Goal: Transaction & Acquisition: Purchase product/service

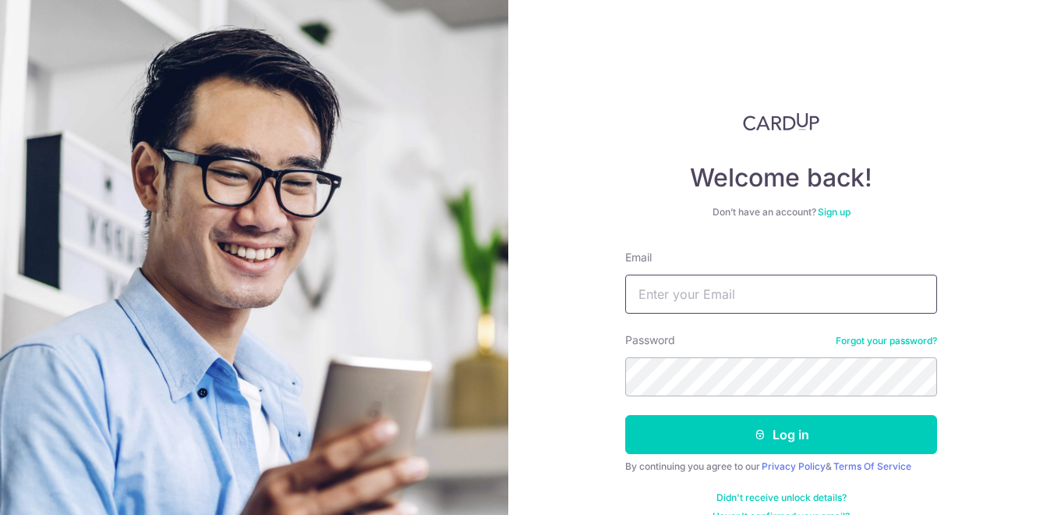
click at [745, 300] on input "Email" at bounding box center [781, 293] width 312 height 39
type input "[EMAIL_ADDRESS][DOMAIN_NAME]"
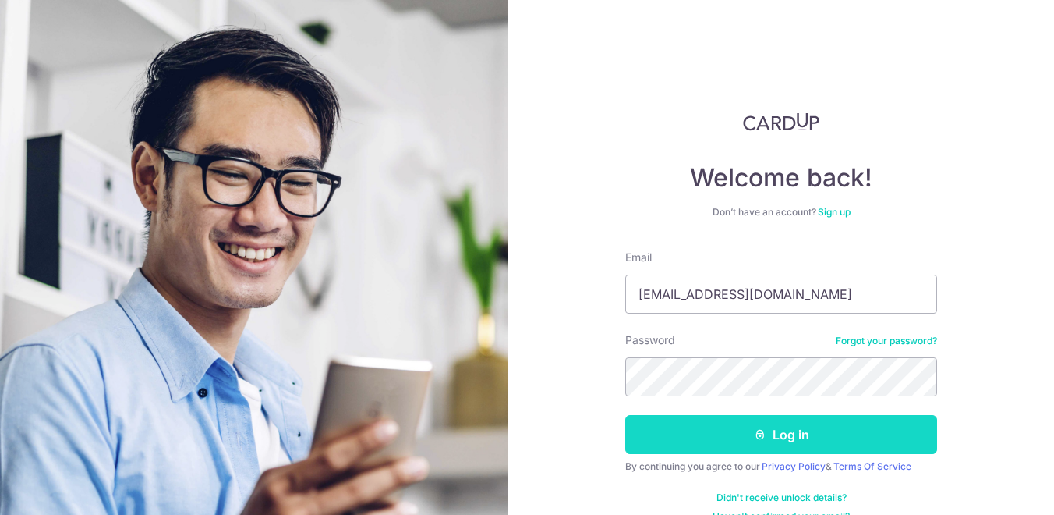
click at [748, 429] on button "Log in" at bounding box center [781, 434] width 312 height 39
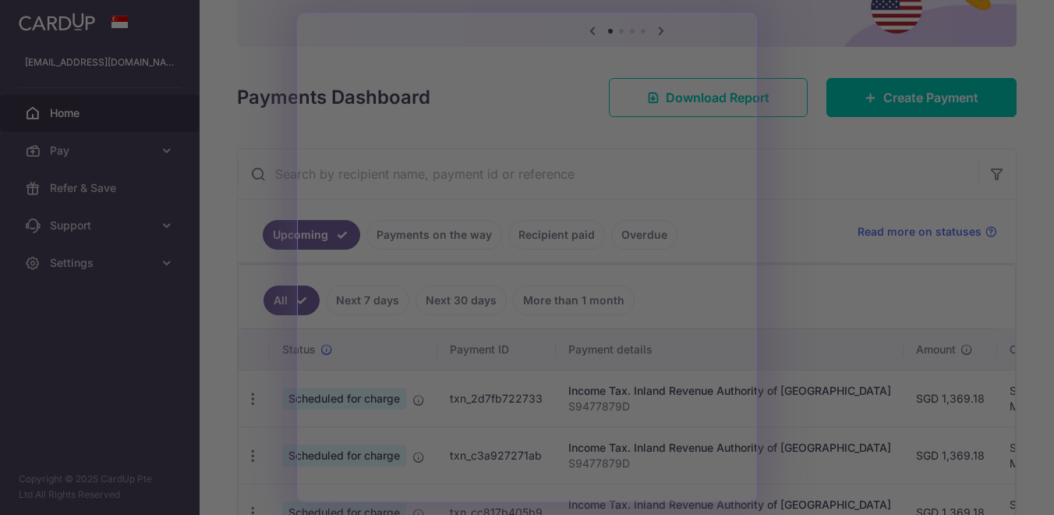
scroll to position [161, 0]
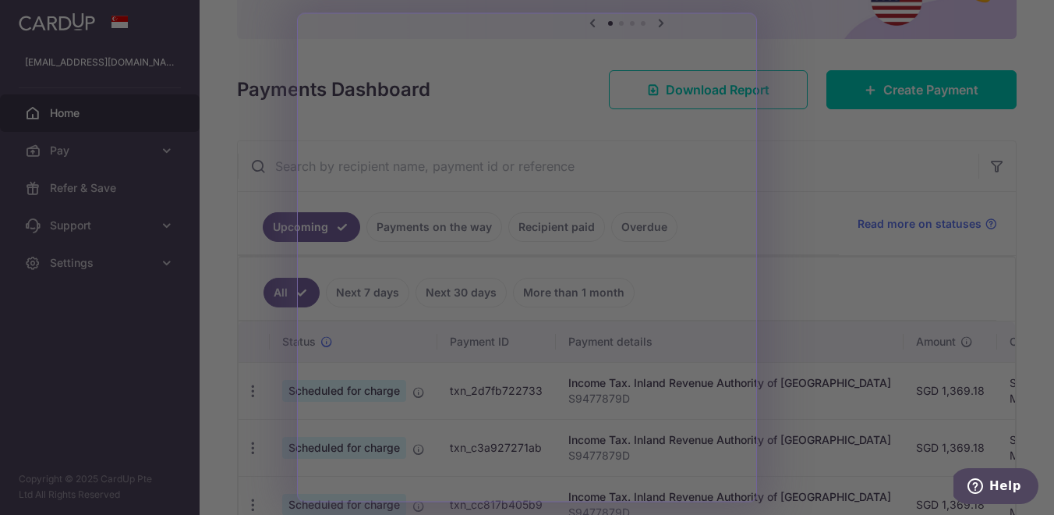
click at [923, 344] on div at bounding box center [532, 260] width 1065 height 520
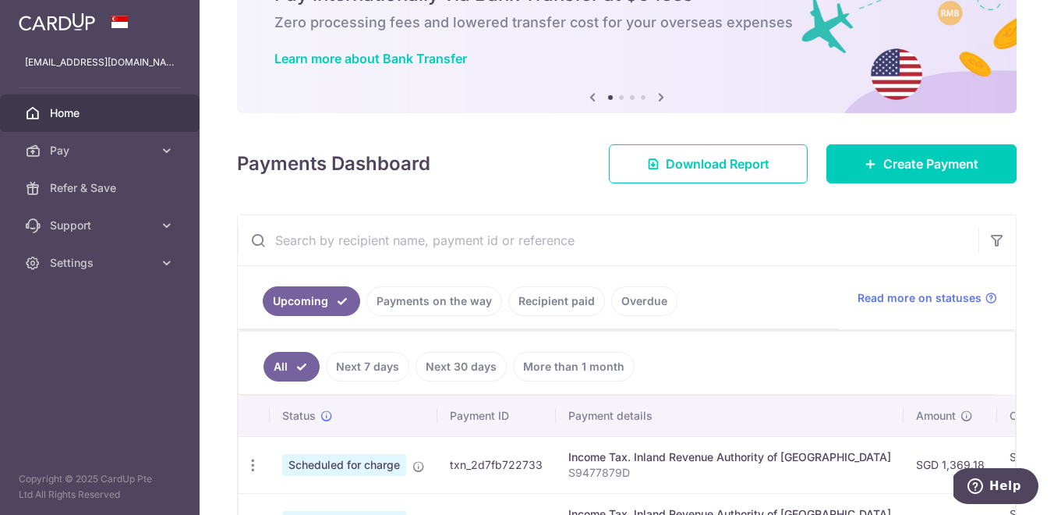
scroll to position [28, 0]
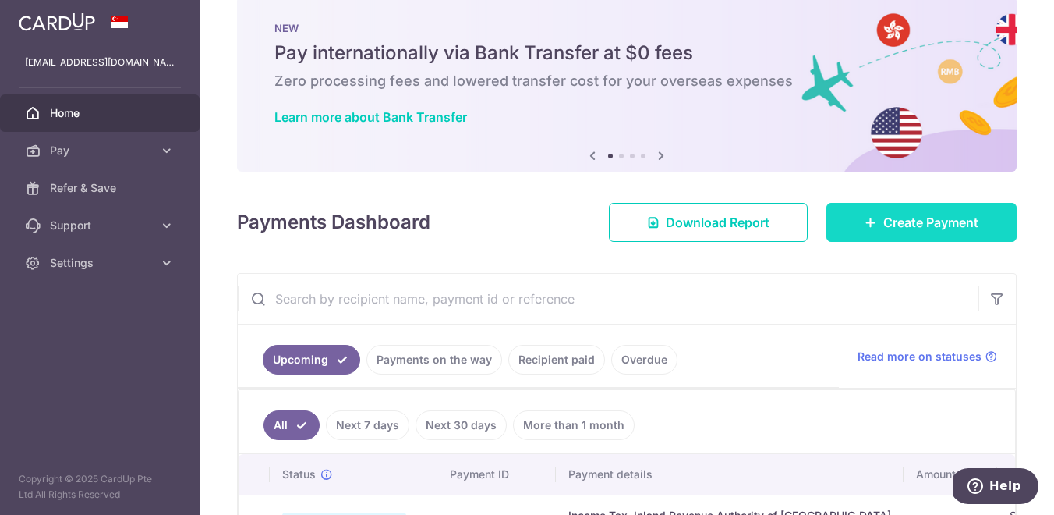
click at [898, 235] on link "Create Payment" at bounding box center [922, 222] width 190 height 39
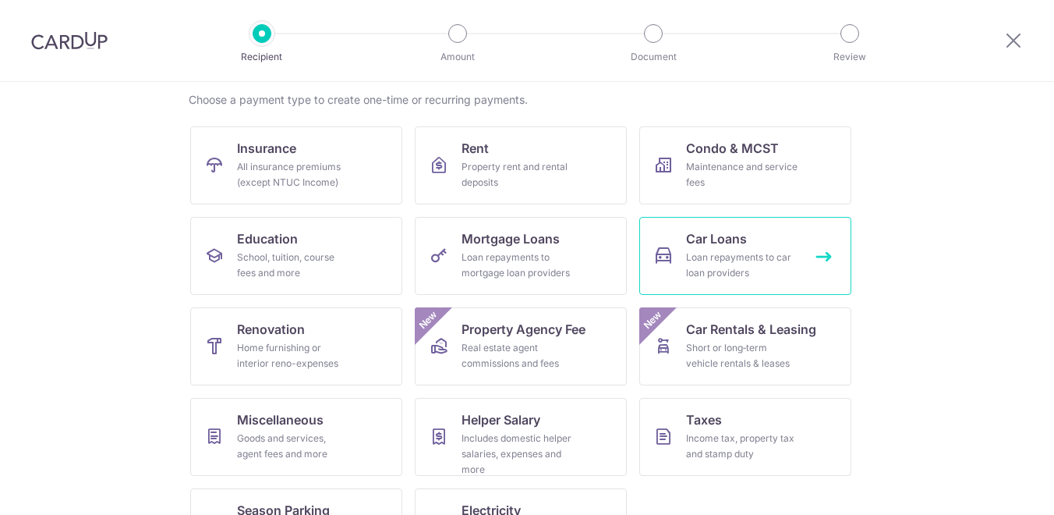
scroll to position [149, 0]
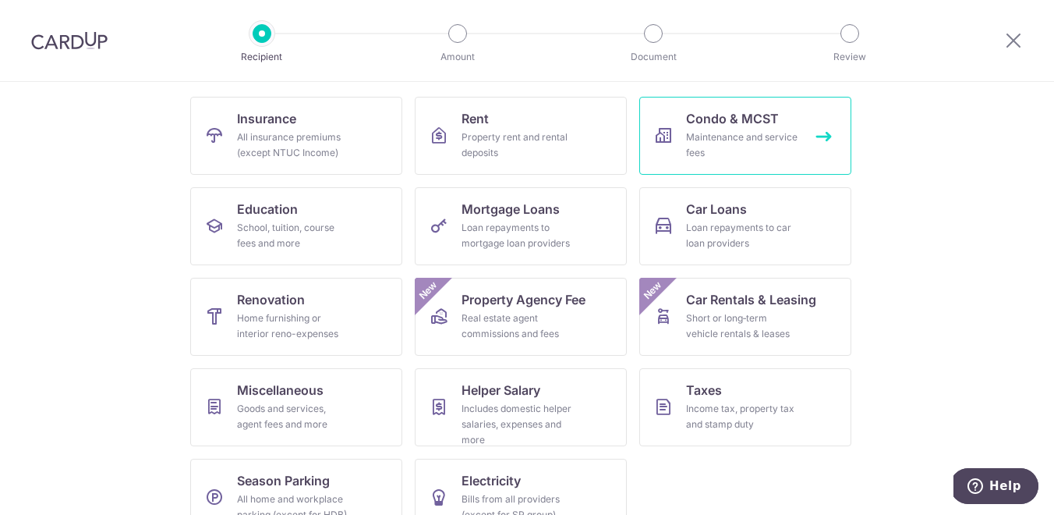
click at [756, 133] on div "Maintenance and service fees" at bounding box center [742, 144] width 112 height 31
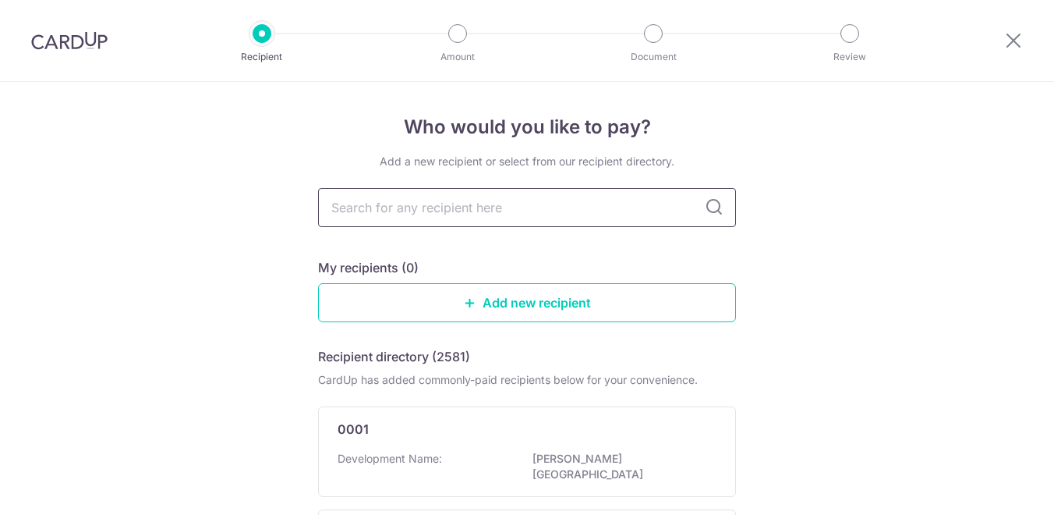
click at [646, 201] on input "text" at bounding box center [527, 207] width 418 height 39
click at [566, 297] on link "Add new recipient" at bounding box center [527, 302] width 418 height 39
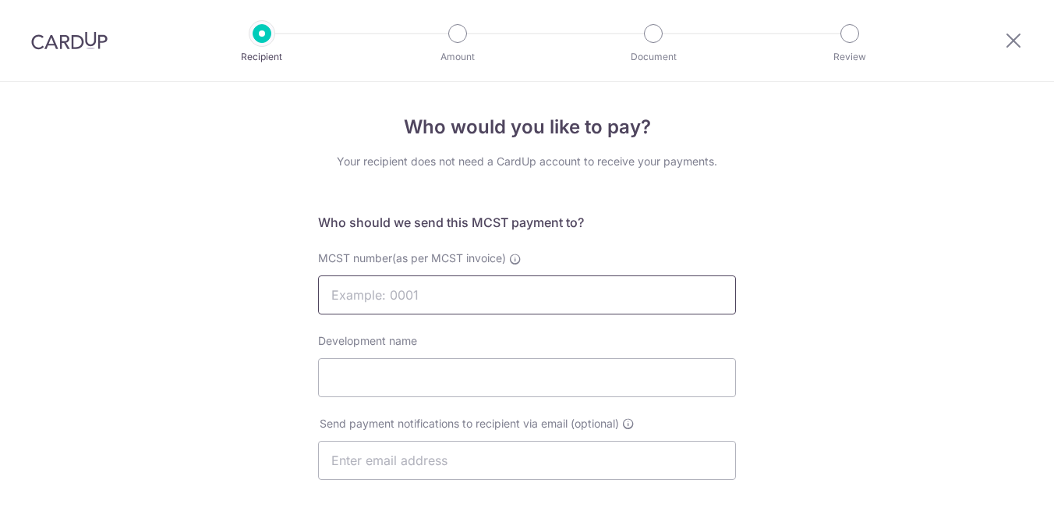
click at [566, 297] on input "MCST number(as per MCST invoice)" at bounding box center [527, 294] width 418 height 39
type input "4582"
click at [1008, 43] on icon at bounding box center [1013, 39] width 19 height 19
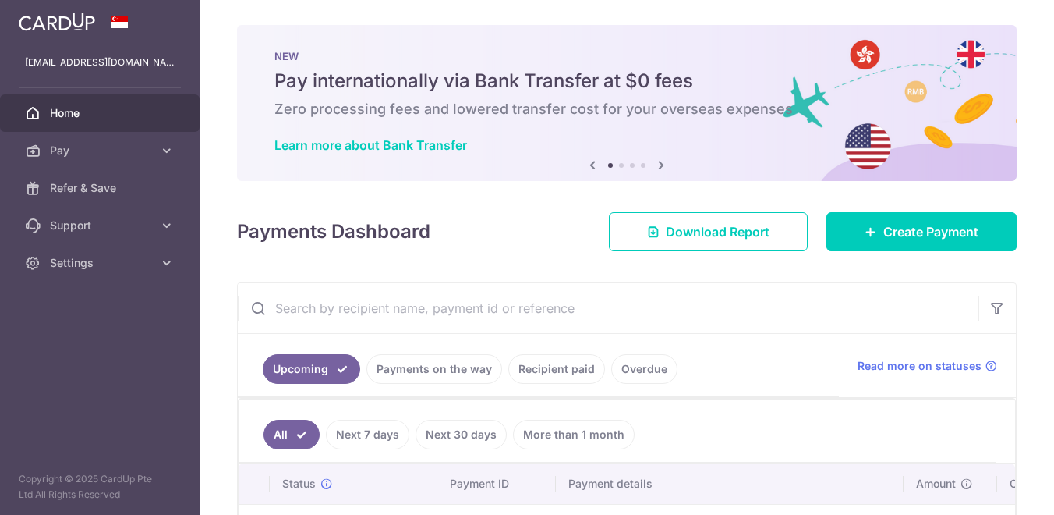
click at [115, 112] on span "Home" at bounding box center [101, 113] width 103 height 16
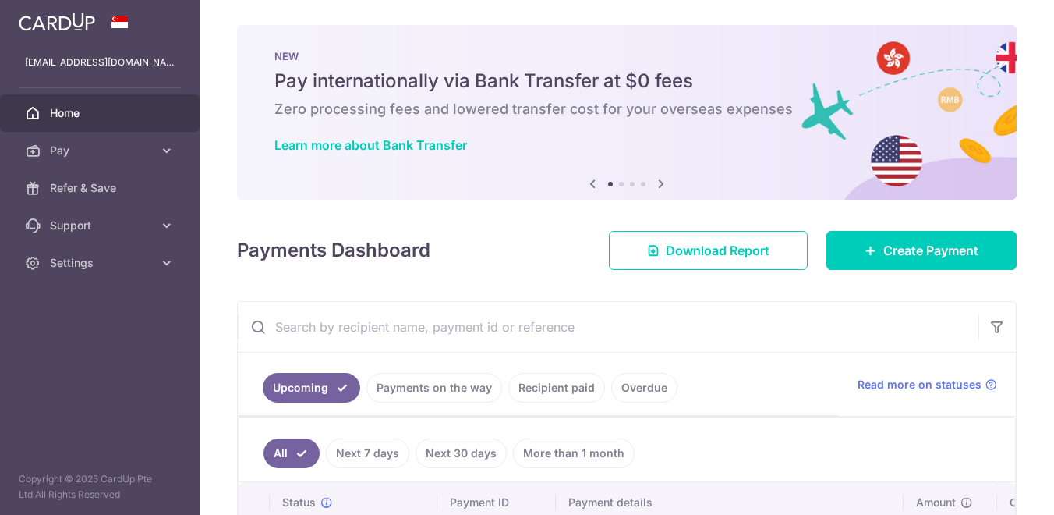
click at [461, 386] on link "Payments on the way" at bounding box center [434, 388] width 136 height 30
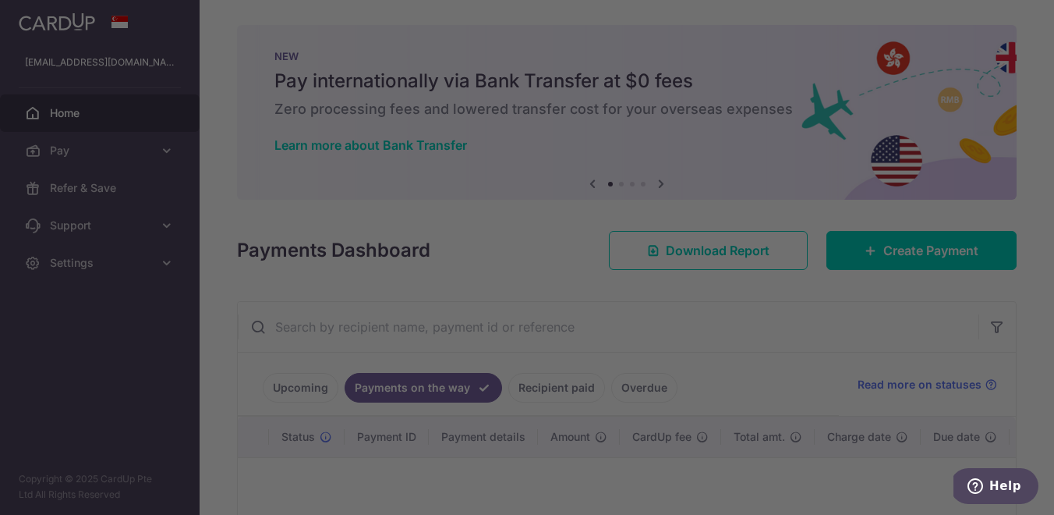
click at [919, 308] on div at bounding box center [532, 260] width 1065 height 520
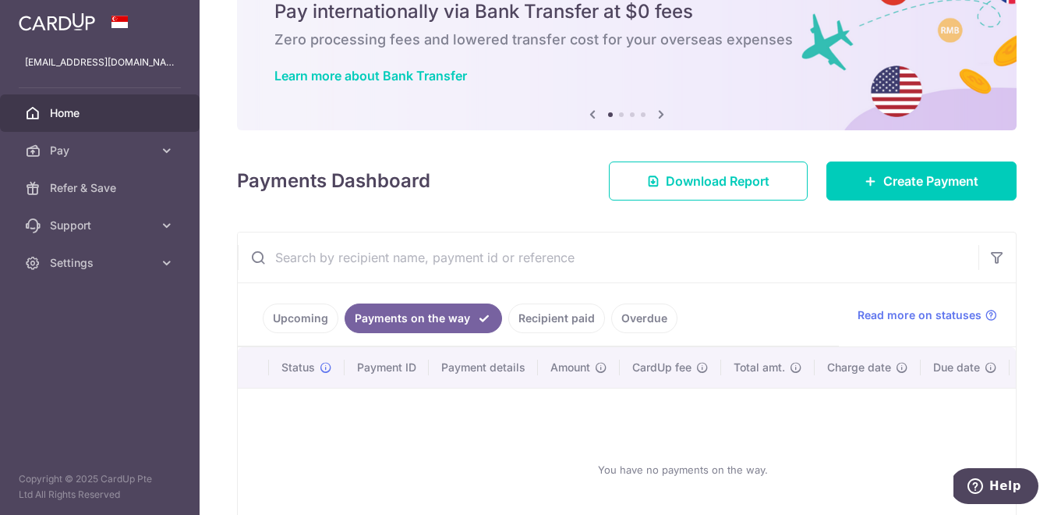
scroll to position [181, 0]
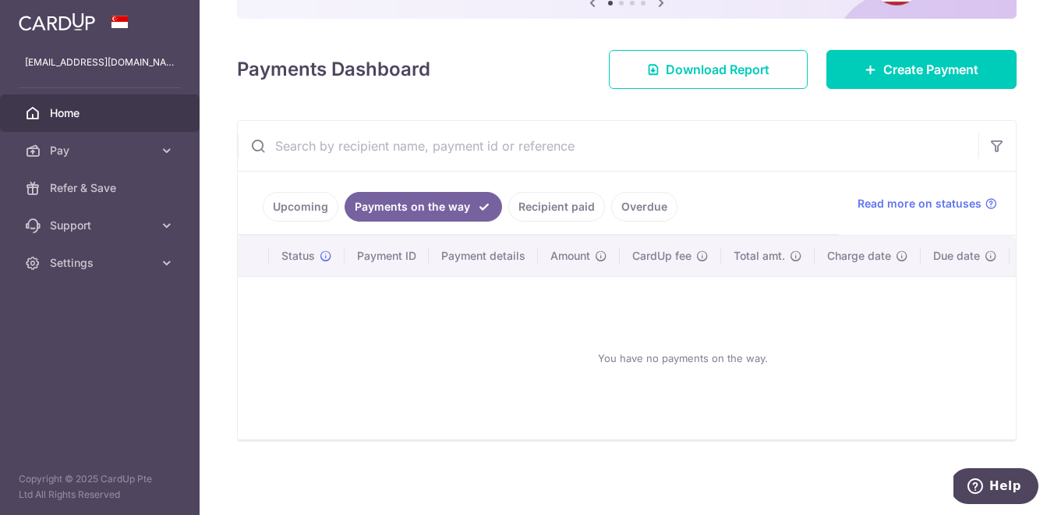
click at [313, 208] on link "Upcoming" at bounding box center [301, 207] width 76 height 30
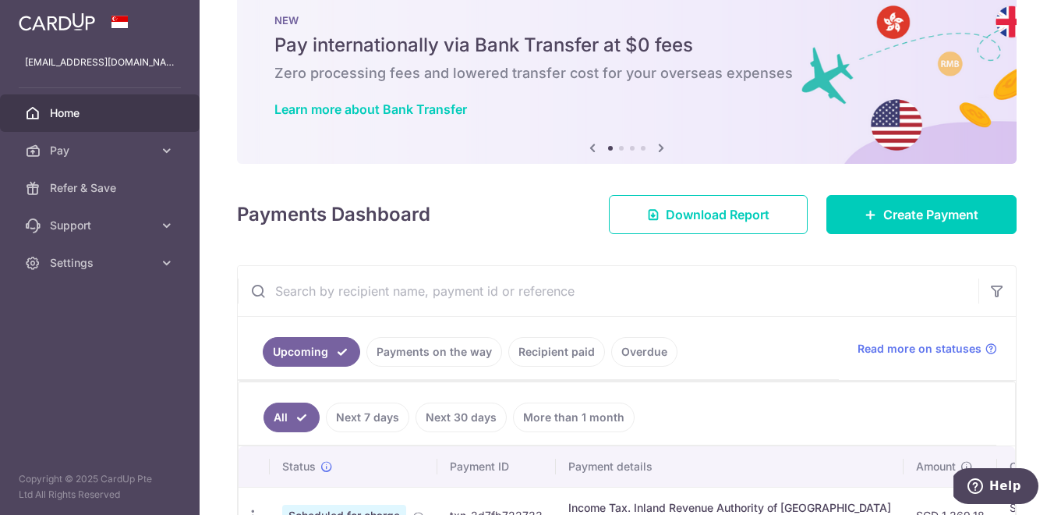
scroll to position [0, 0]
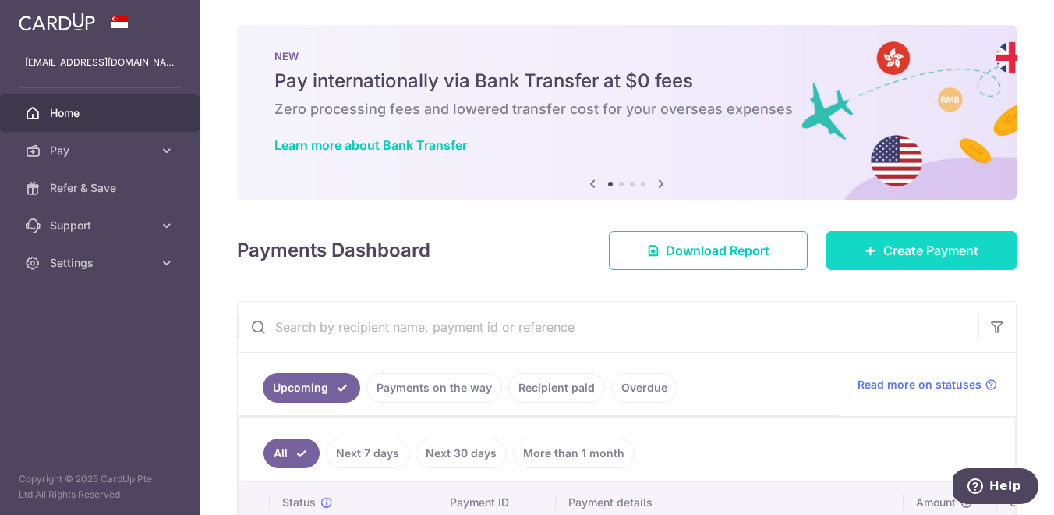
click at [932, 253] on span "Create Payment" at bounding box center [930, 250] width 95 height 19
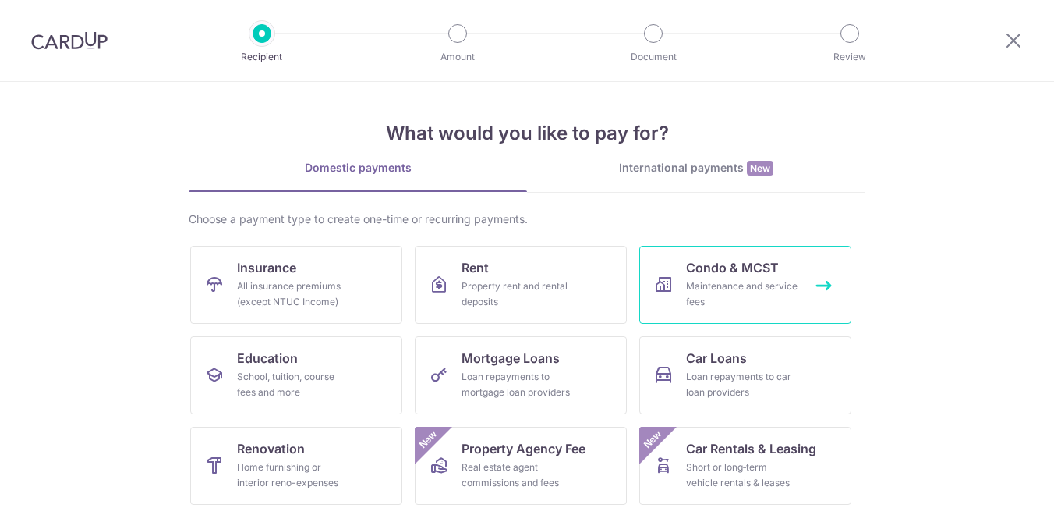
click at [722, 274] on span "Condo & MCST" at bounding box center [732, 267] width 93 height 19
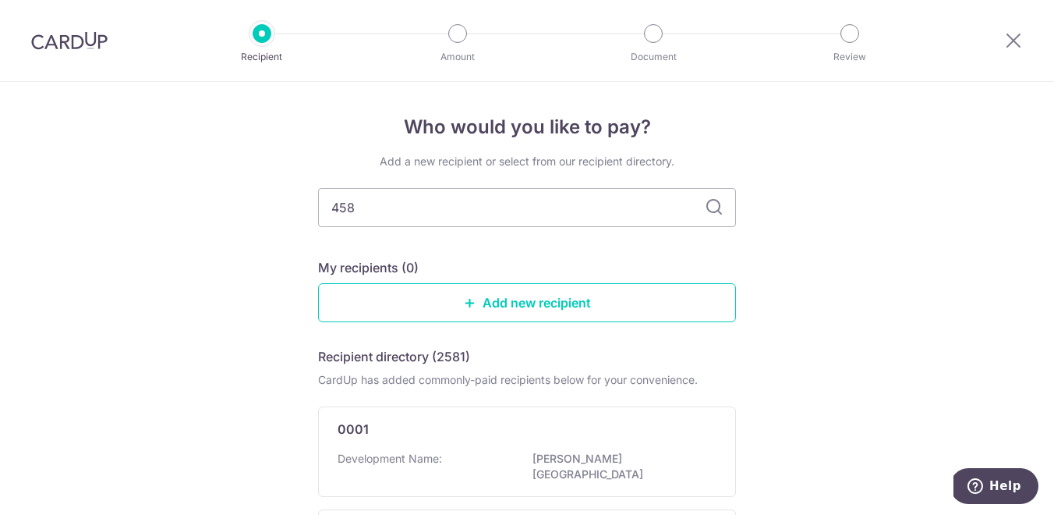
type input "4582"
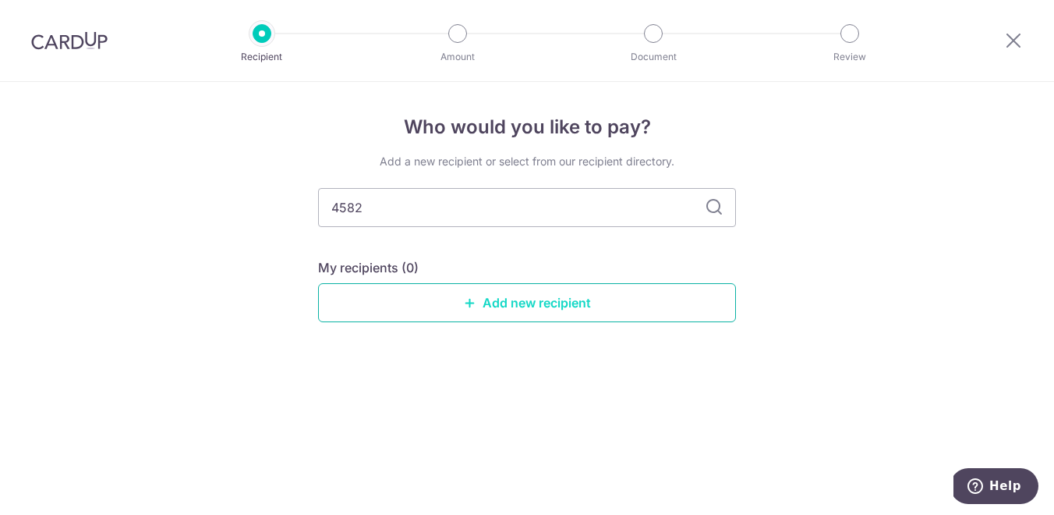
click at [579, 309] on link "Add new recipient" at bounding box center [527, 302] width 418 height 39
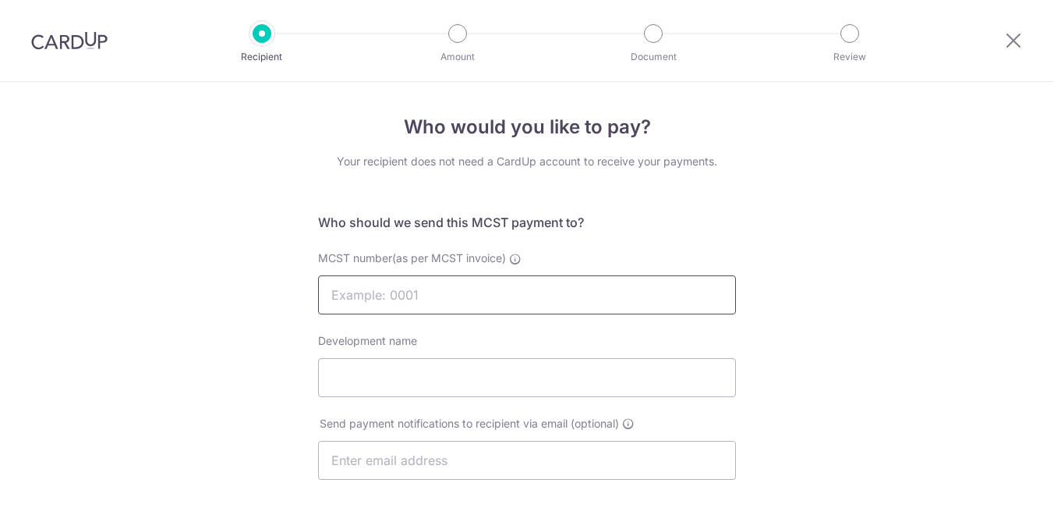
click at [509, 292] on input "MCST number(as per MCST invoice)" at bounding box center [527, 294] width 418 height 39
type input "4582"
click at [455, 362] on input "Development name" at bounding box center [527, 377] width 418 height 39
type input "Spottiswoode Suites"
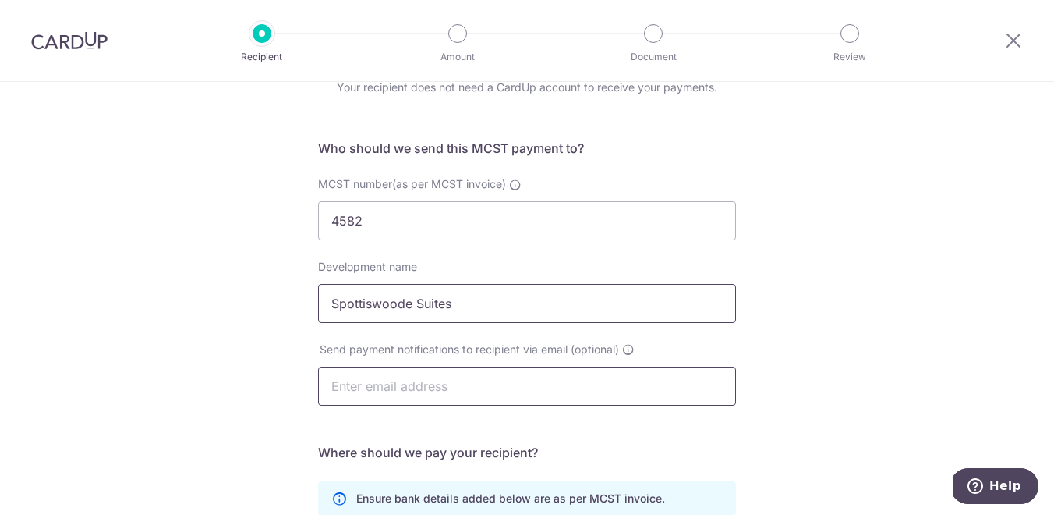
scroll to position [106, 0]
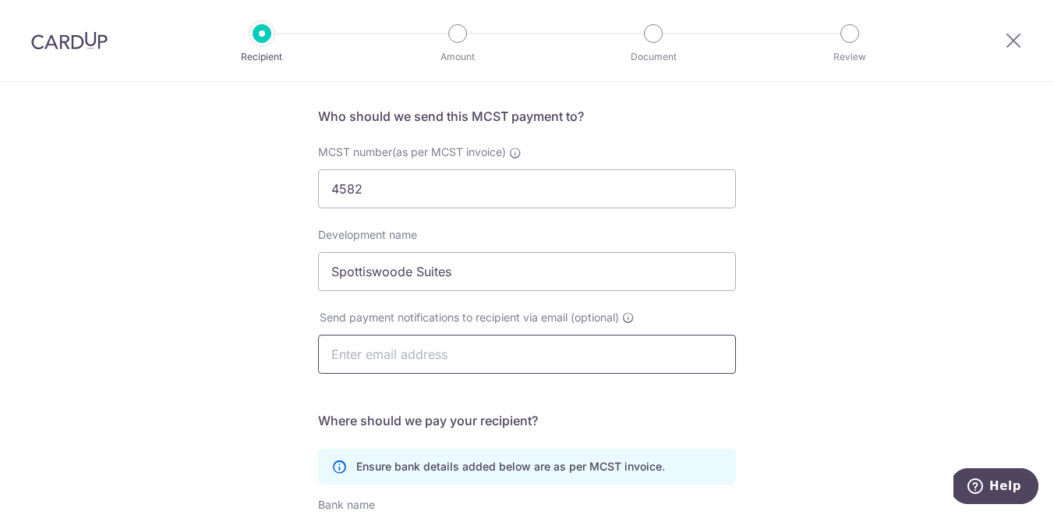
click at [458, 352] on input "text" at bounding box center [527, 354] width 418 height 39
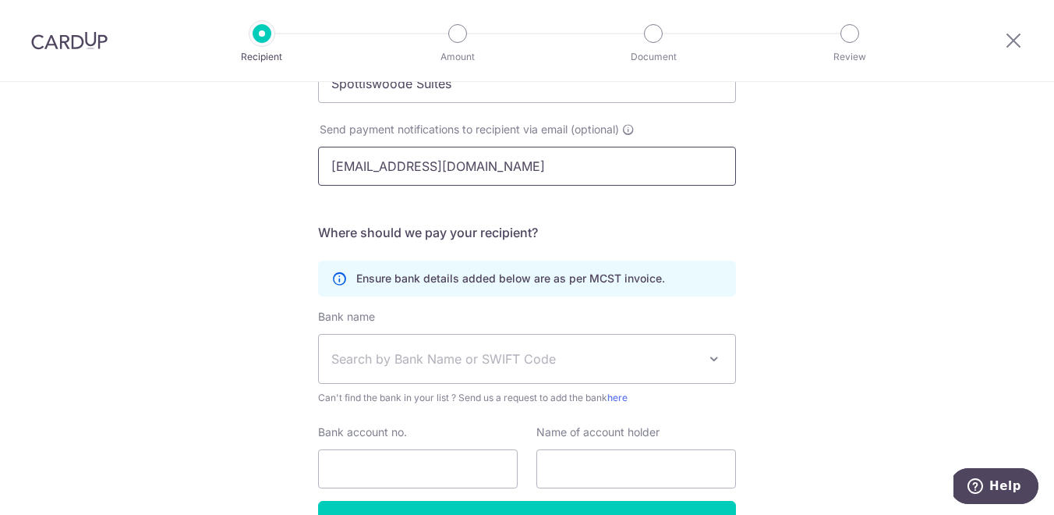
scroll to position [296, 0]
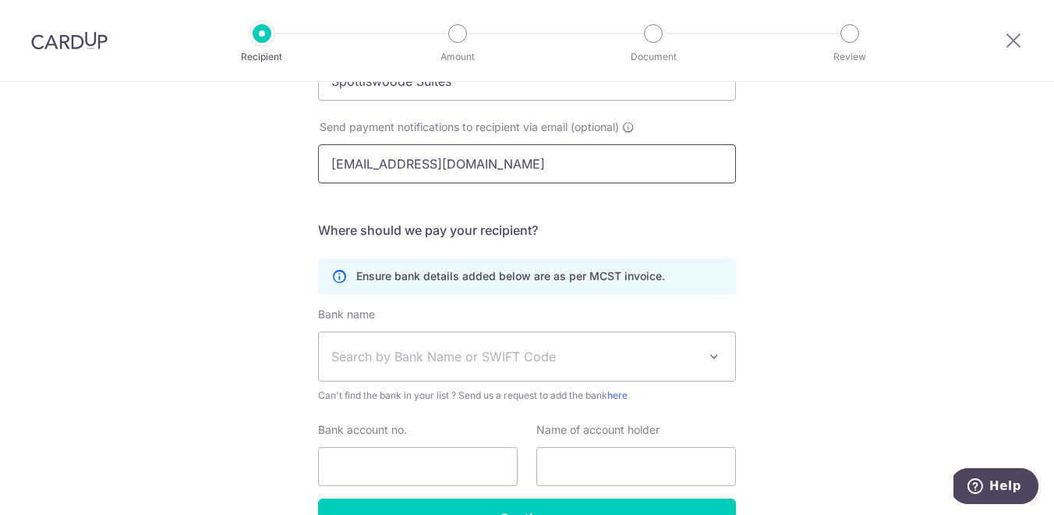
type input "lidongyull@gmail.com"
click at [526, 355] on span "Search by Bank Name or SWIFT Code" at bounding box center [514, 356] width 366 height 19
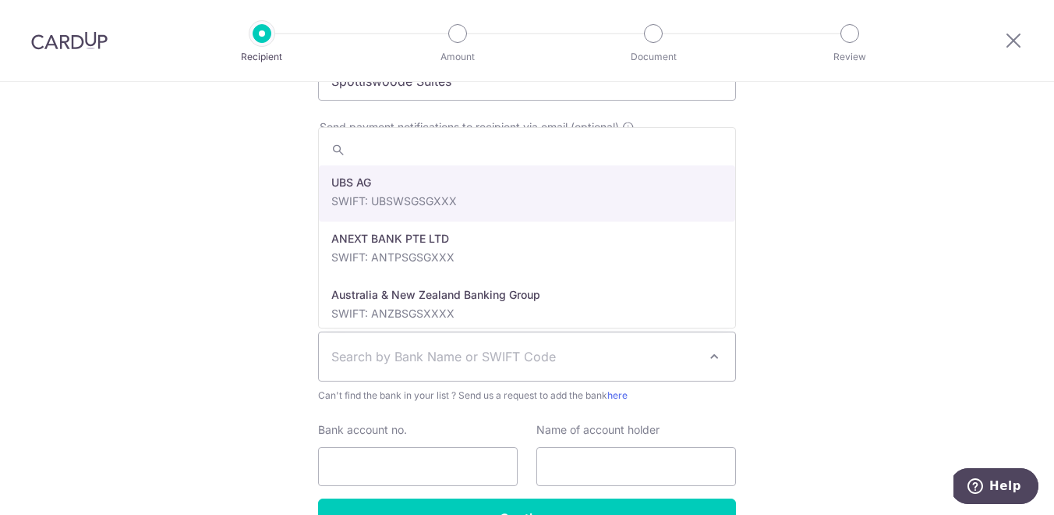
click at [852, 345] on div "Who would you like to pay? Your recipient does not need a CardUp account to rec…" at bounding box center [527, 198] width 1054 height 825
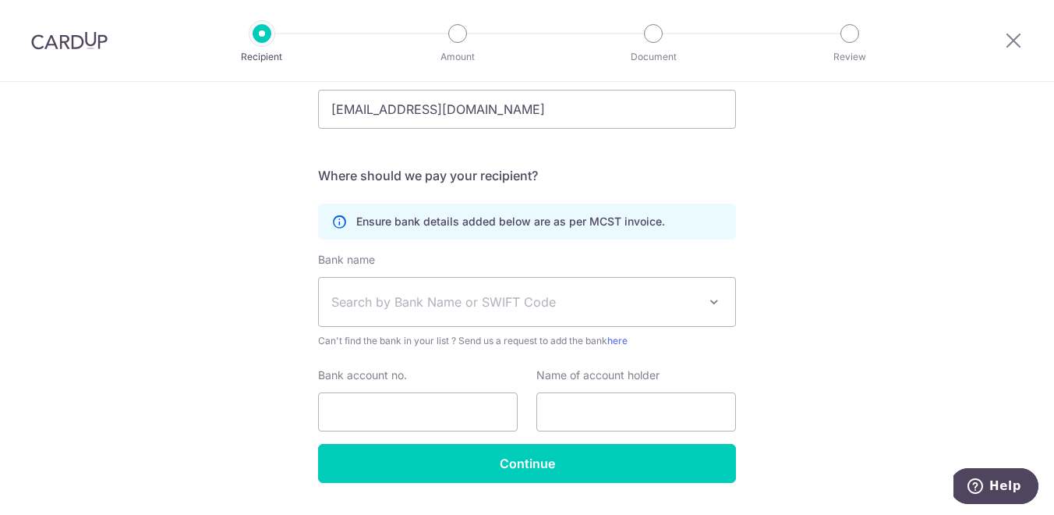
scroll to position [358, 0]
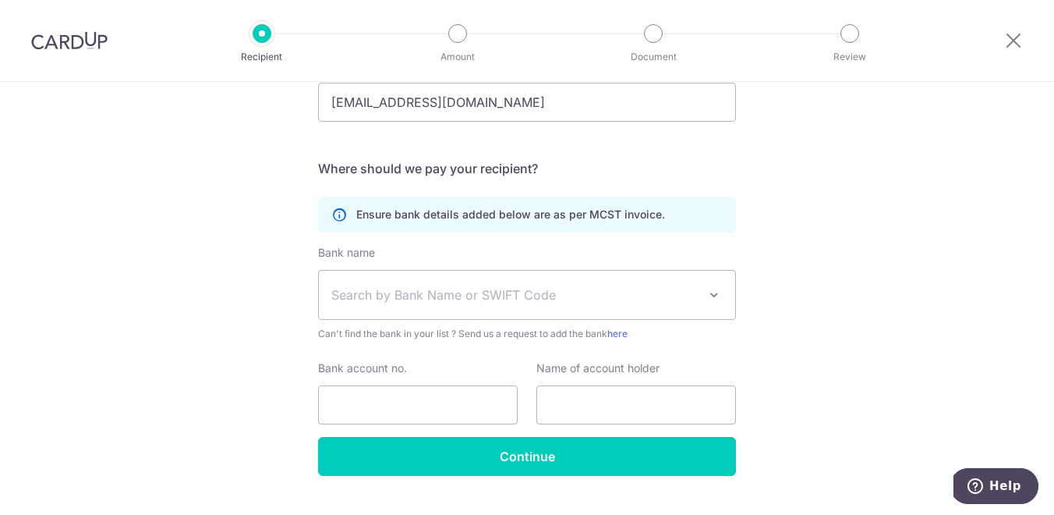
click at [709, 292] on span at bounding box center [714, 294] width 19 height 19
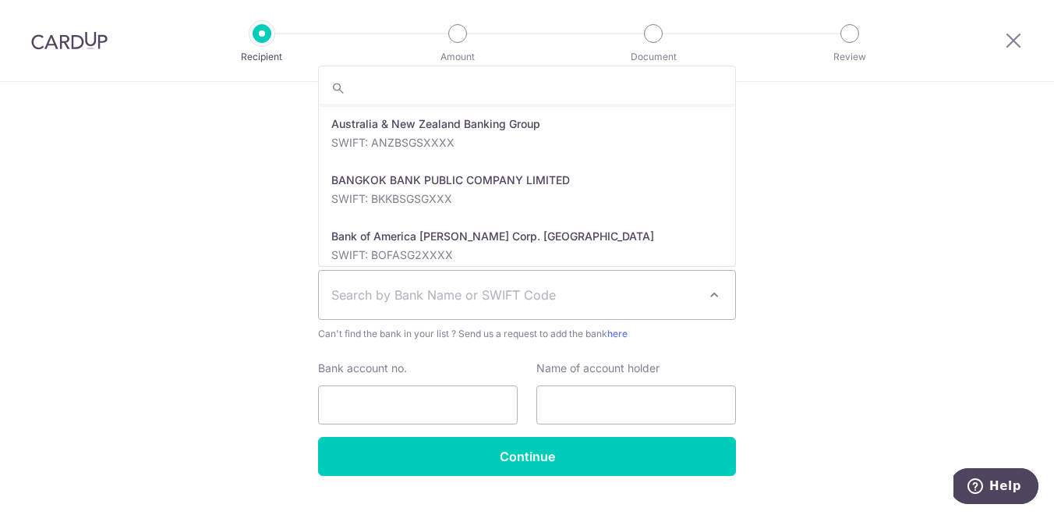
scroll to position [0, 0]
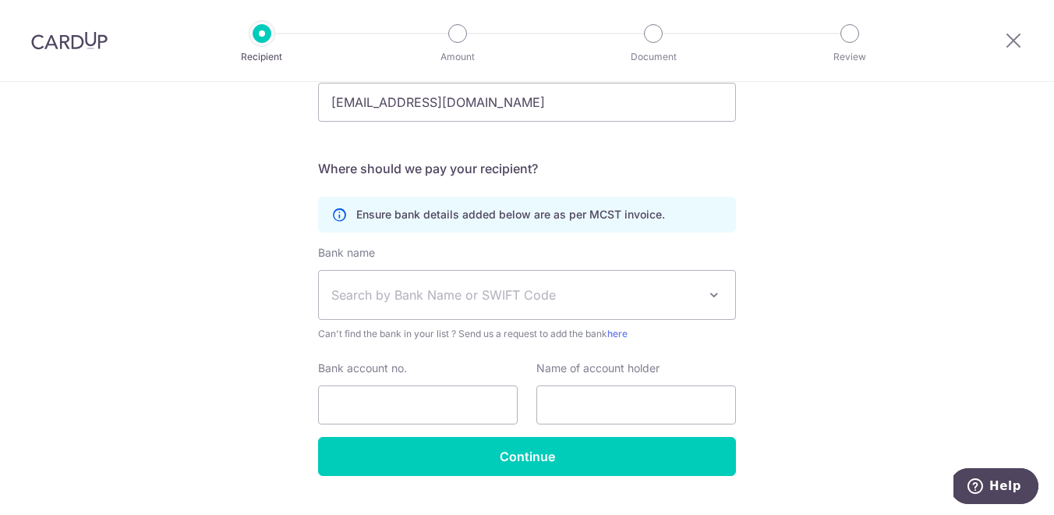
click at [835, 274] on div "Who would you like to pay? Your recipient does not need a CardUp account to rec…" at bounding box center [527, 136] width 1054 height 825
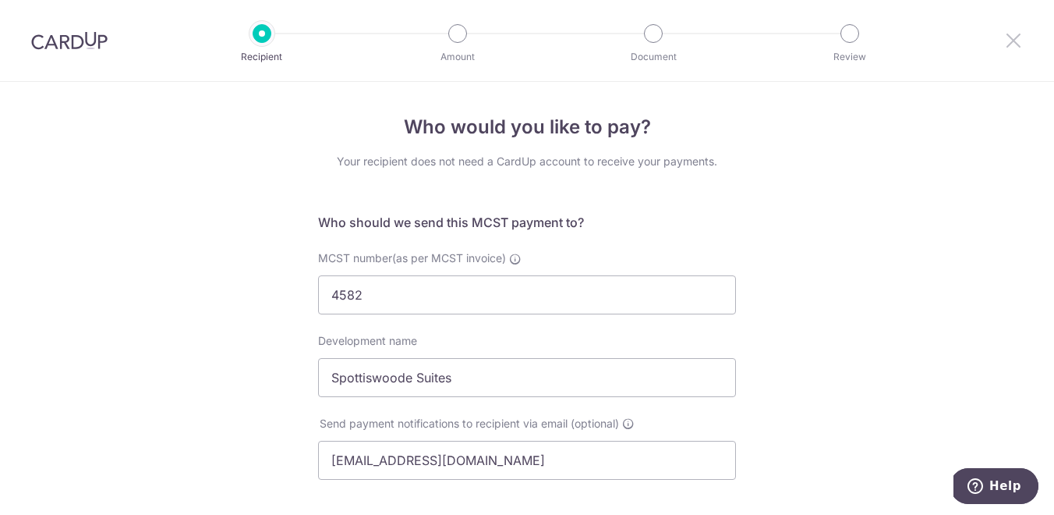
click at [1019, 41] on icon at bounding box center [1013, 39] width 19 height 19
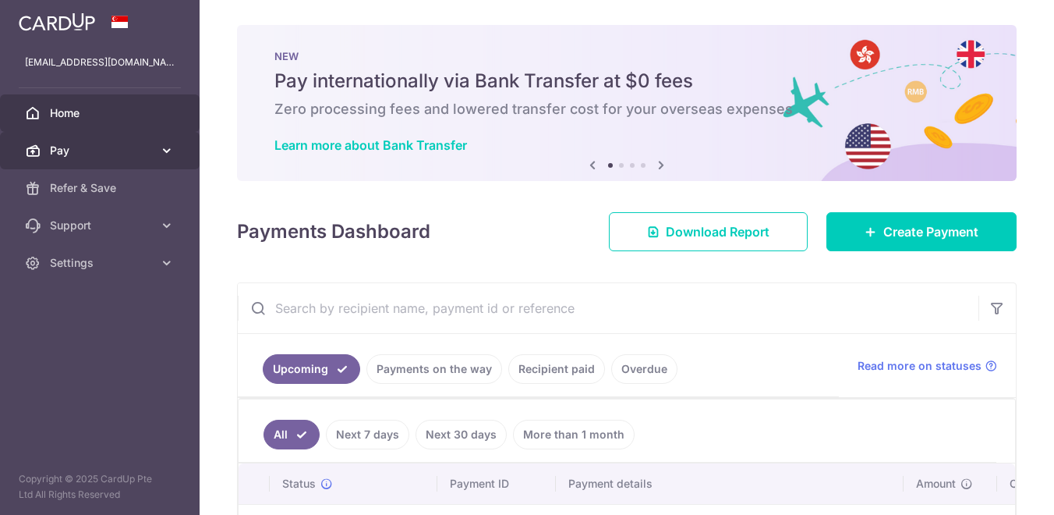
click at [162, 150] on icon at bounding box center [167, 151] width 16 height 16
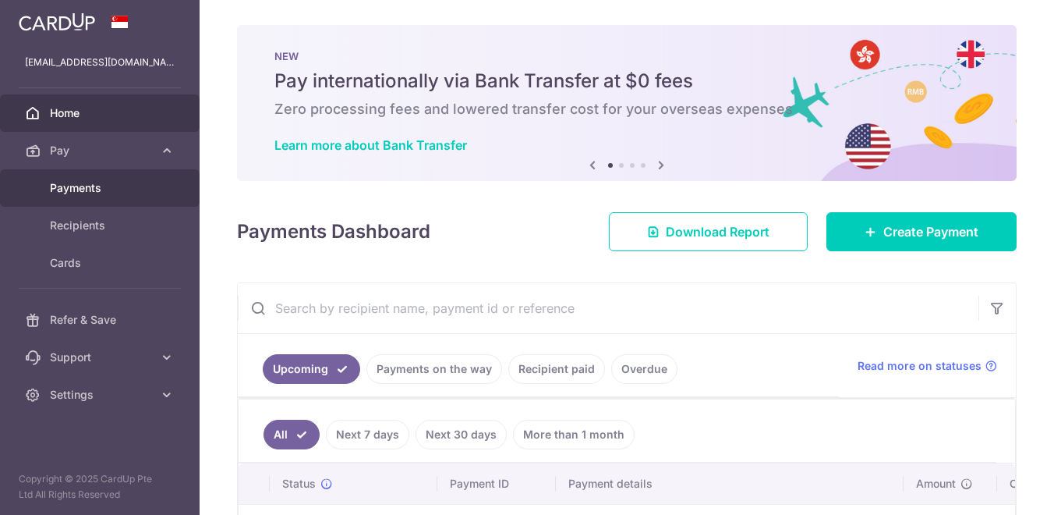
click at [96, 192] on span "Payments" at bounding box center [101, 188] width 103 height 16
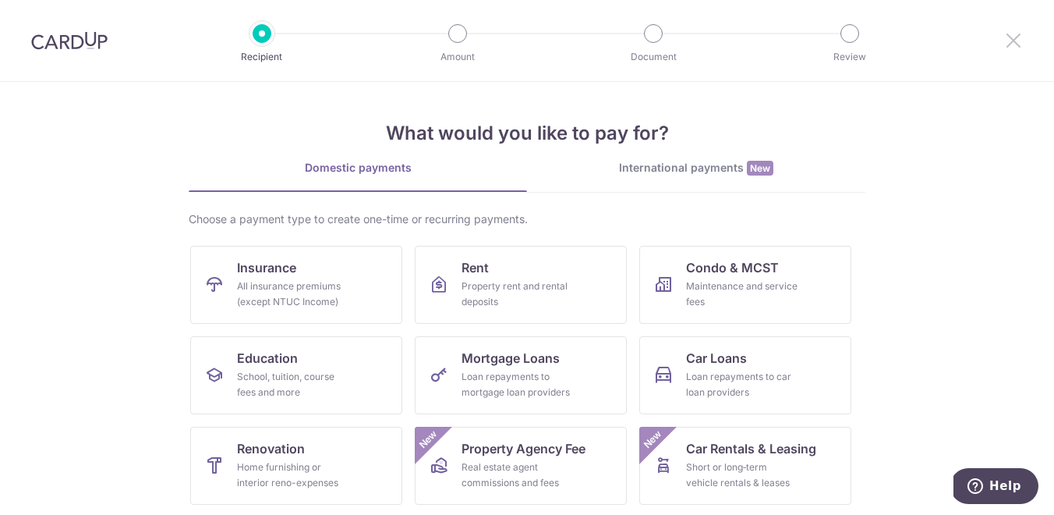
click at [1019, 34] on icon at bounding box center [1013, 39] width 19 height 19
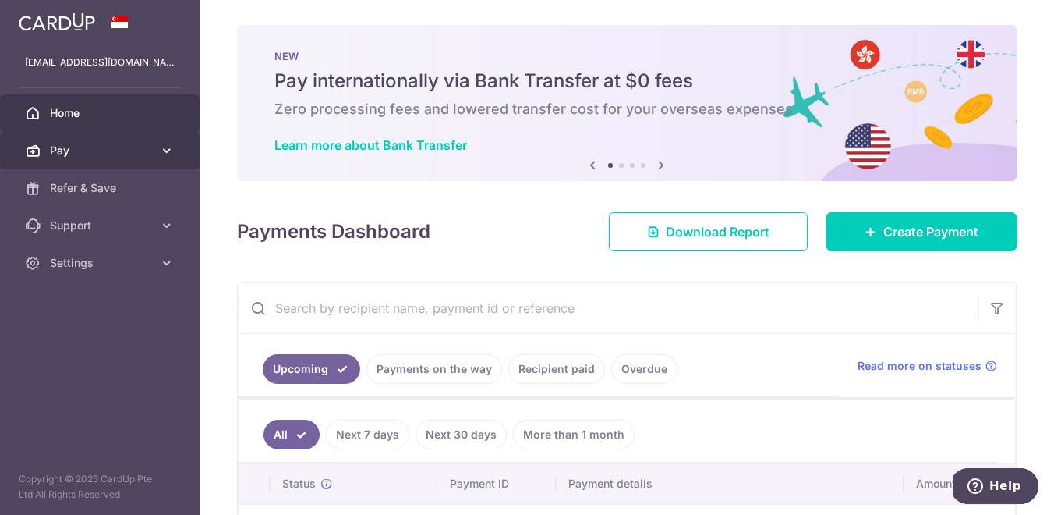
click at [107, 154] on span "Pay" at bounding box center [101, 151] width 103 height 16
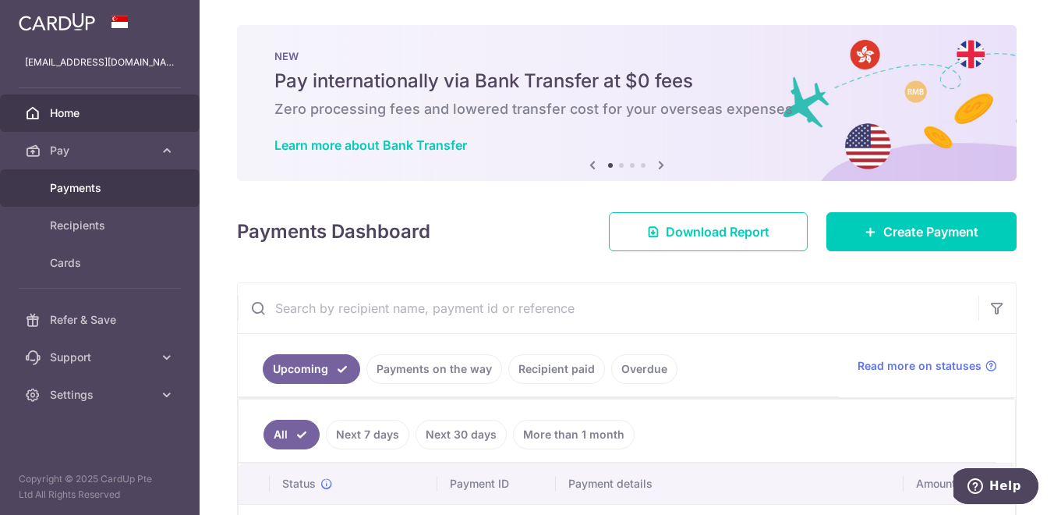
click at [68, 194] on span "Payments" at bounding box center [101, 188] width 103 height 16
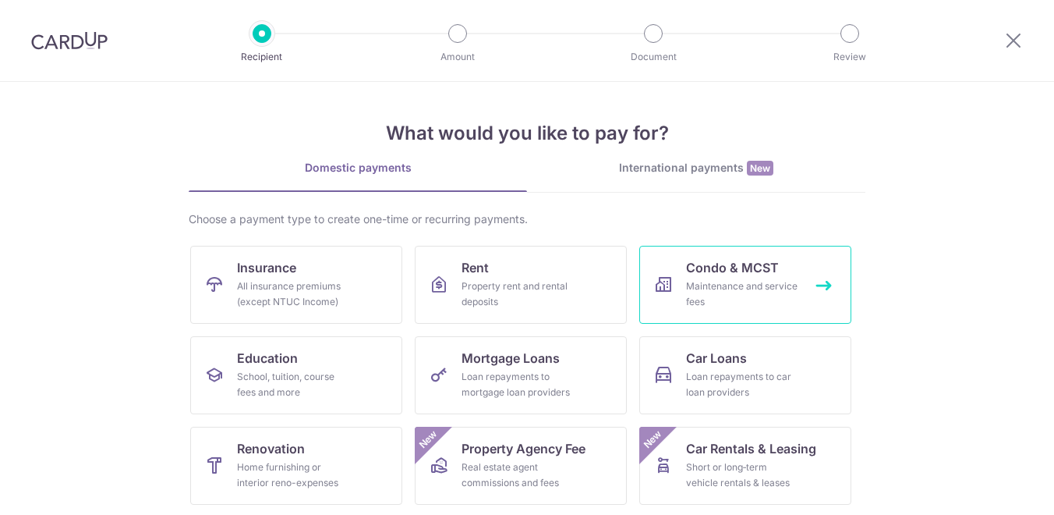
click at [701, 267] on span "Condo & MCST" at bounding box center [732, 267] width 93 height 19
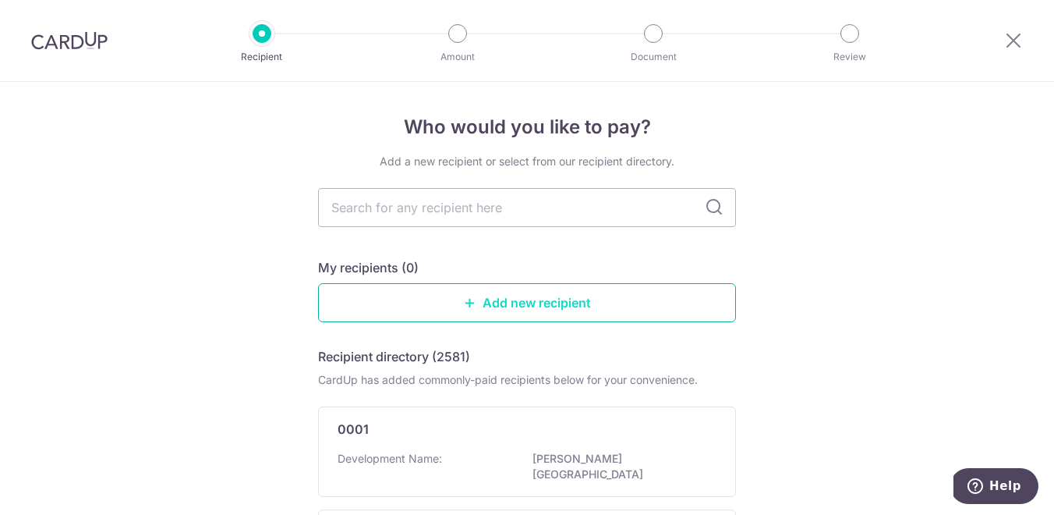
click at [555, 296] on link "Add new recipient" at bounding box center [527, 302] width 418 height 39
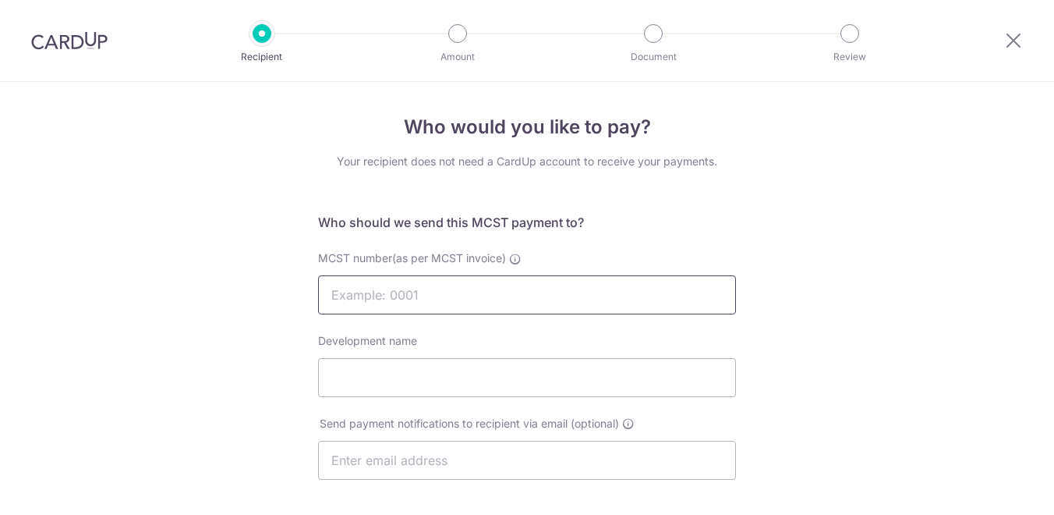
click at [540, 307] on input "MCST number(as per MCST invoice)" at bounding box center [527, 294] width 418 height 39
type input "4582"
click at [460, 373] on input "Development name" at bounding box center [527, 377] width 418 height 39
type input "Spottiswoode Suites"
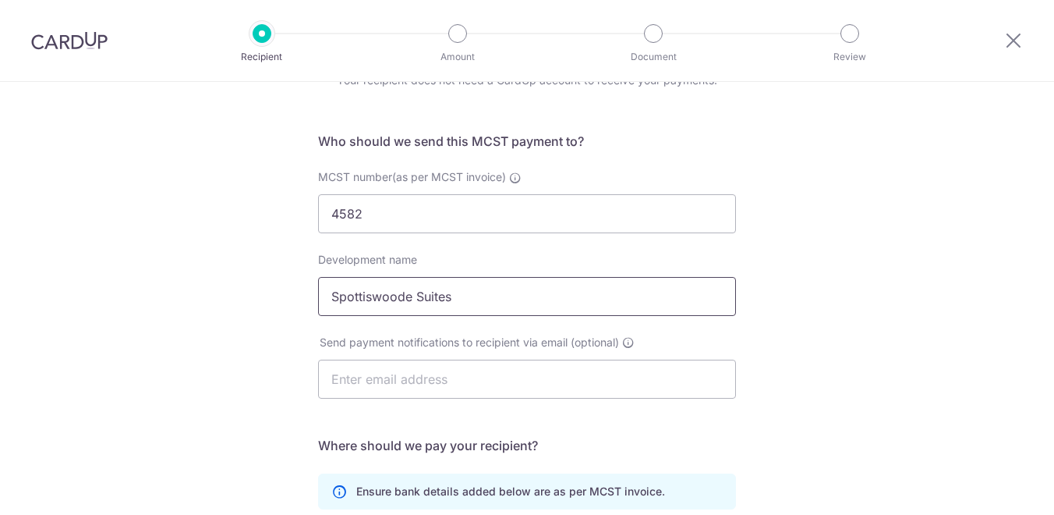
scroll to position [83, 0]
click at [461, 381] on input "text" at bounding box center [527, 376] width 418 height 39
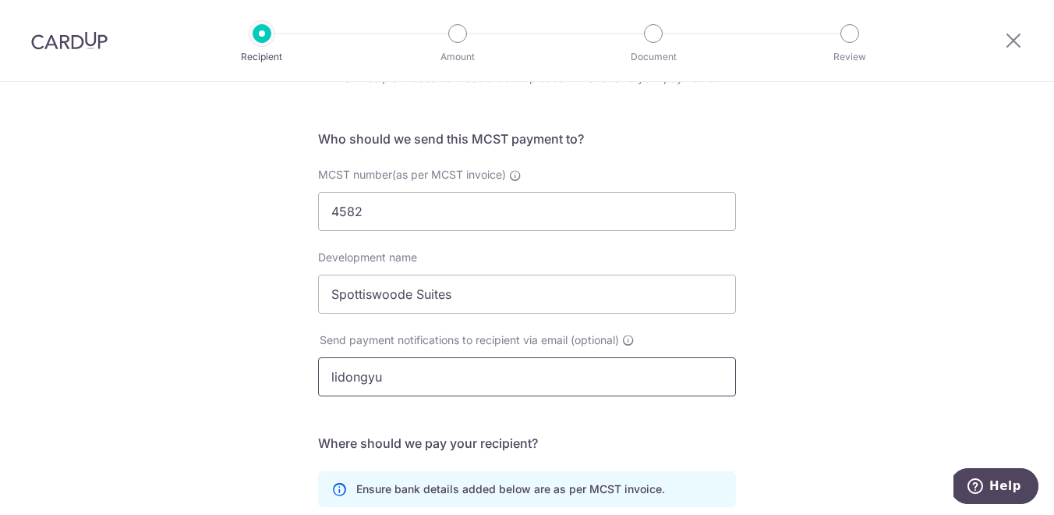
type input "lidongyull@gmail.com"
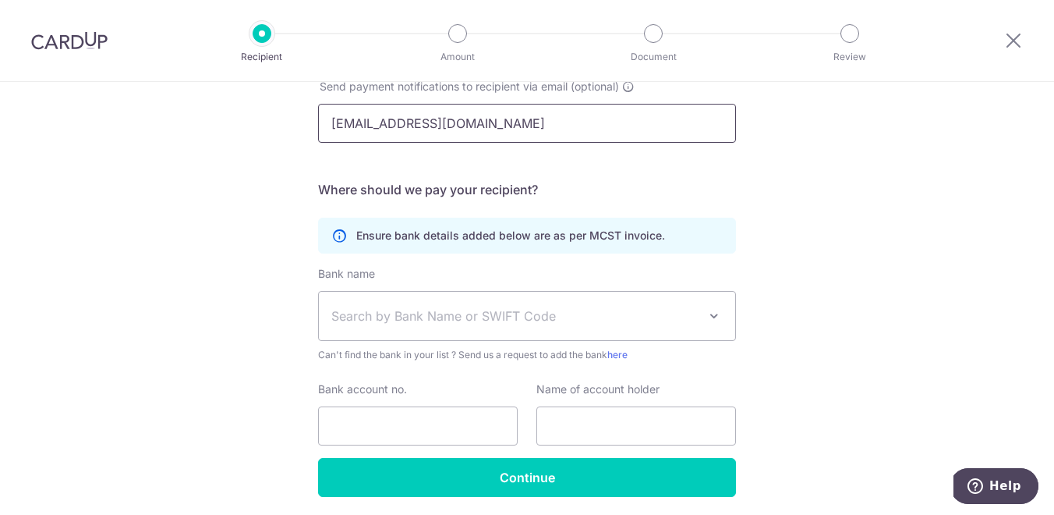
scroll to position [338, 0]
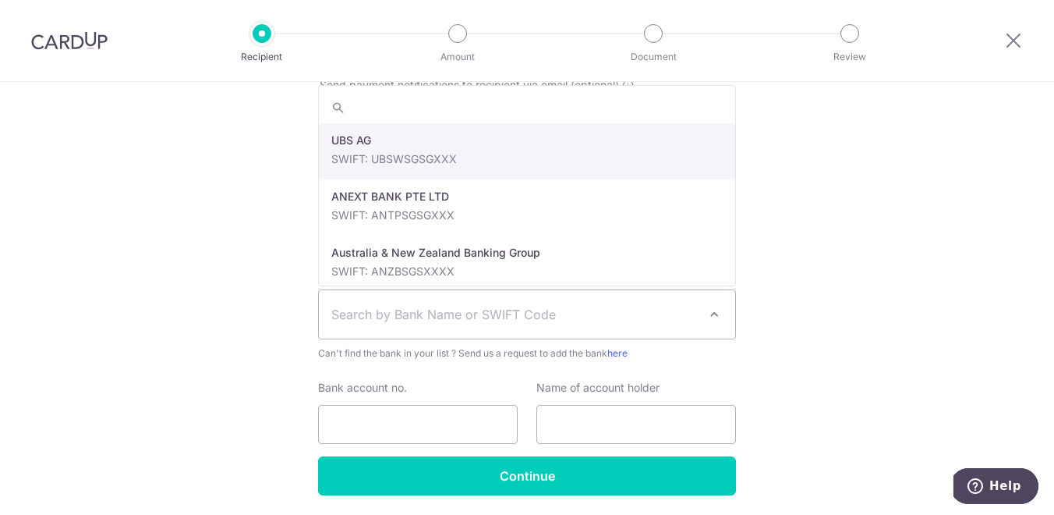
click at [536, 314] on span "Search by Bank Name or SWIFT Code" at bounding box center [514, 314] width 366 height 19
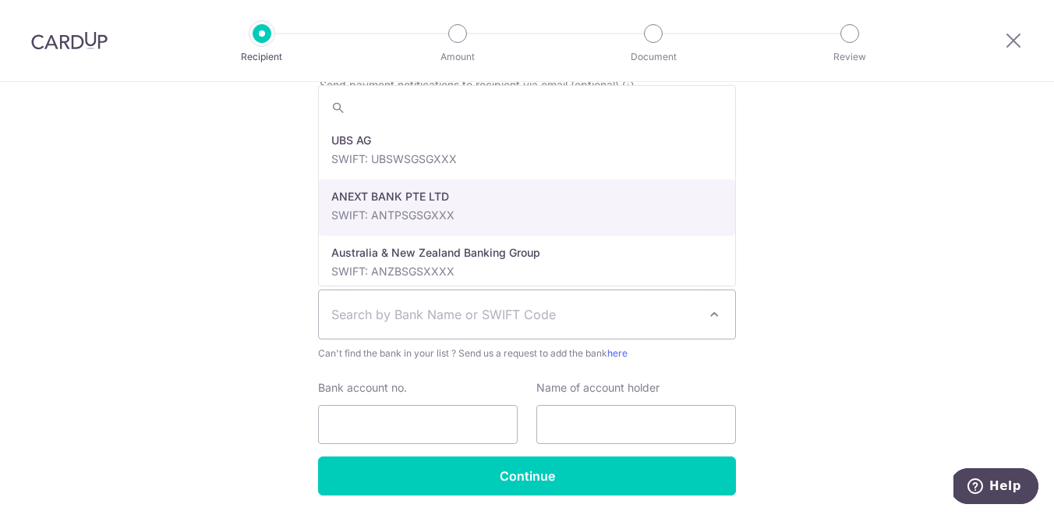
scroll to position [1, 0]
type input "d"
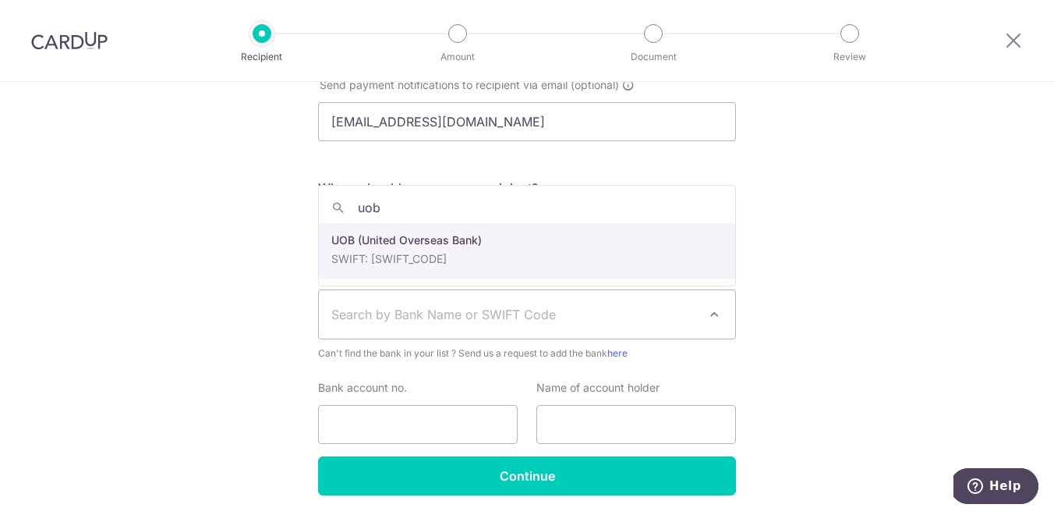
type input "uob"
select select "18"
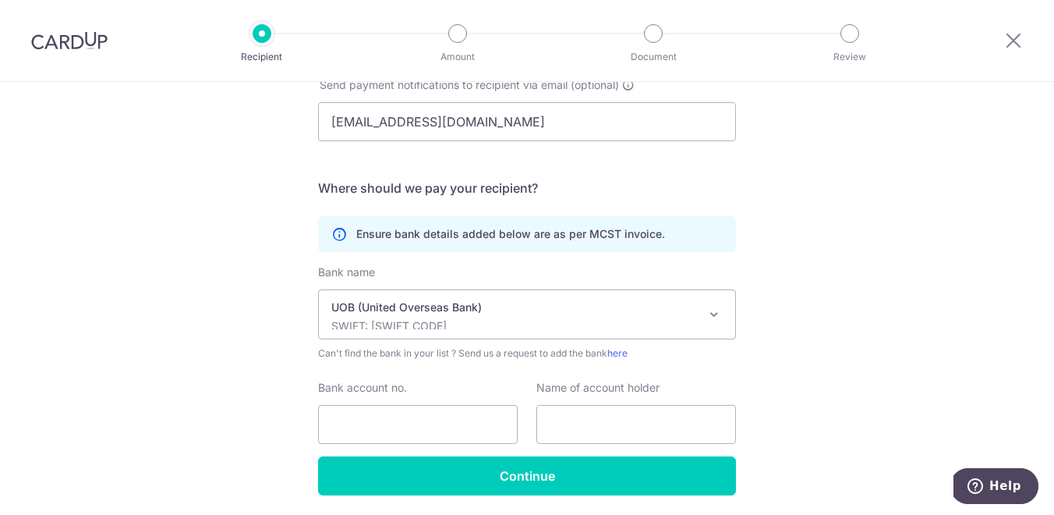
scroll to position [392, 0]
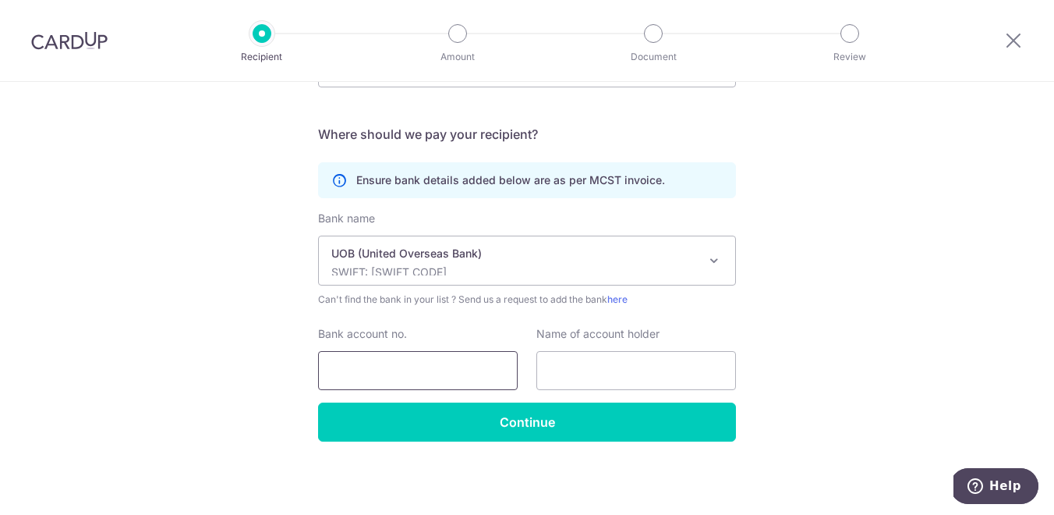
click at [416, 371] on input "Bank account no." at bounding box center [418, 370] width 200 height 39
type input "3583227804"
click at [601, 370] on input "text" at bounding box center [636, 370] width 200 height 39
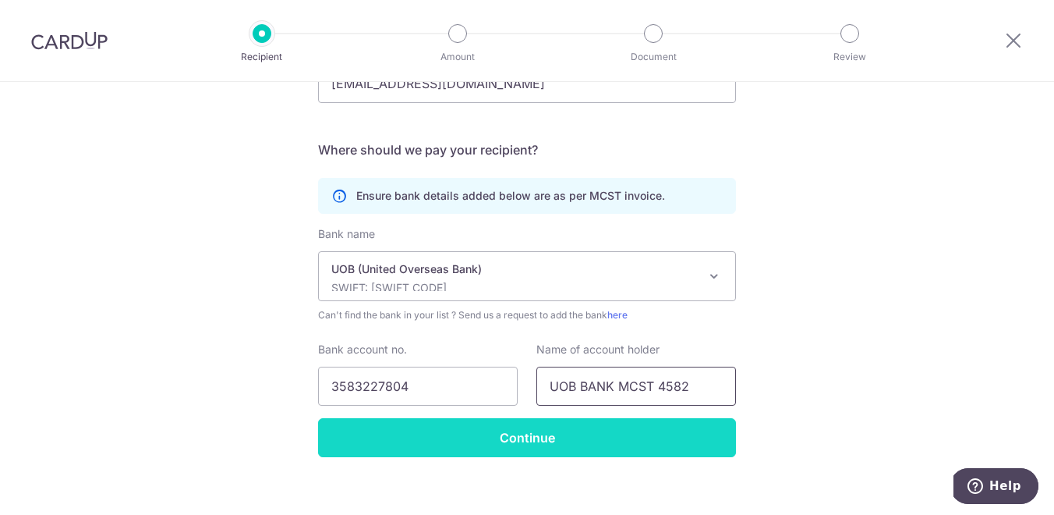
type input "UOB BANK MCST 4582"
click at [523, 431] on input "Continue" at bounding box center [527, 437] width 418 height 39
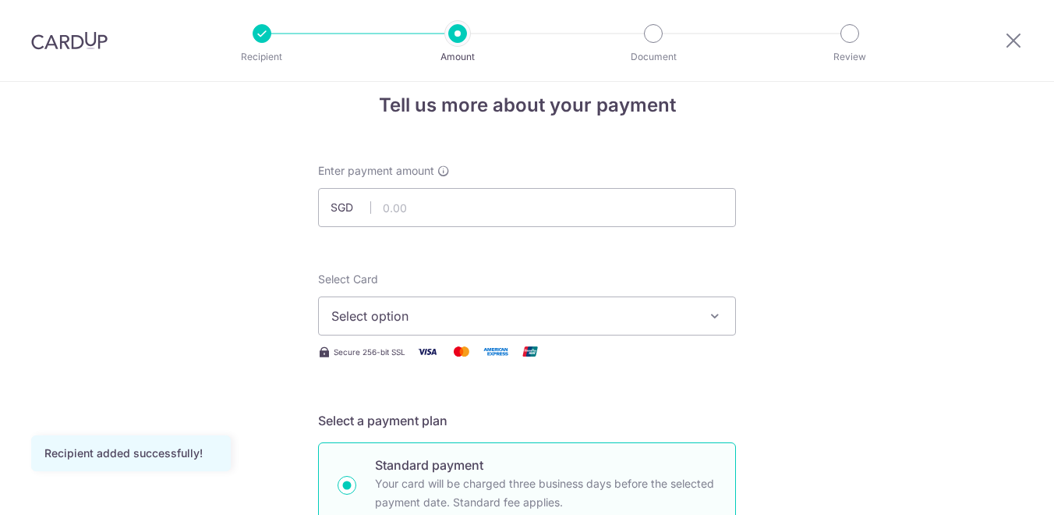
scroll to position [31, 0]
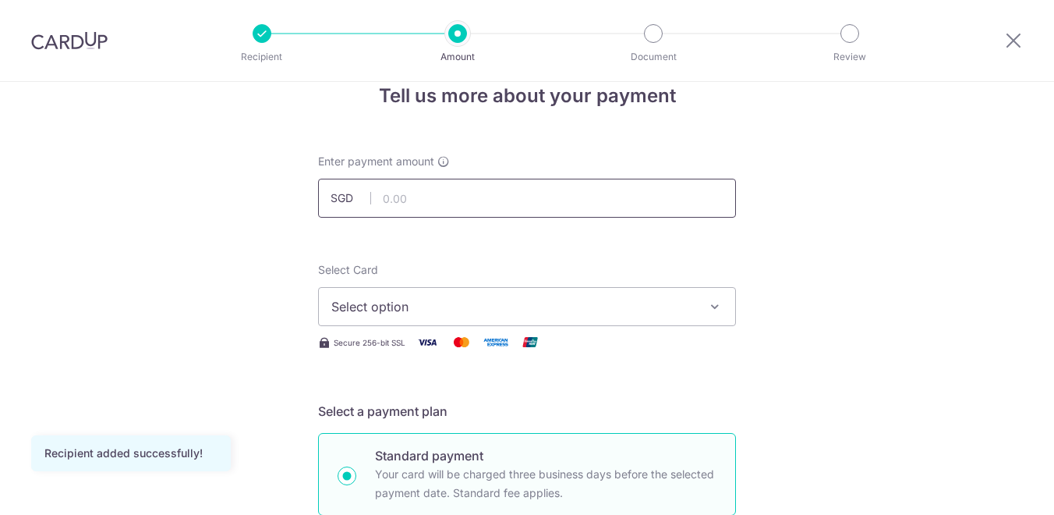
click at [548, 200] on input "text" at bounding box center [527, 198] width 418 height 39
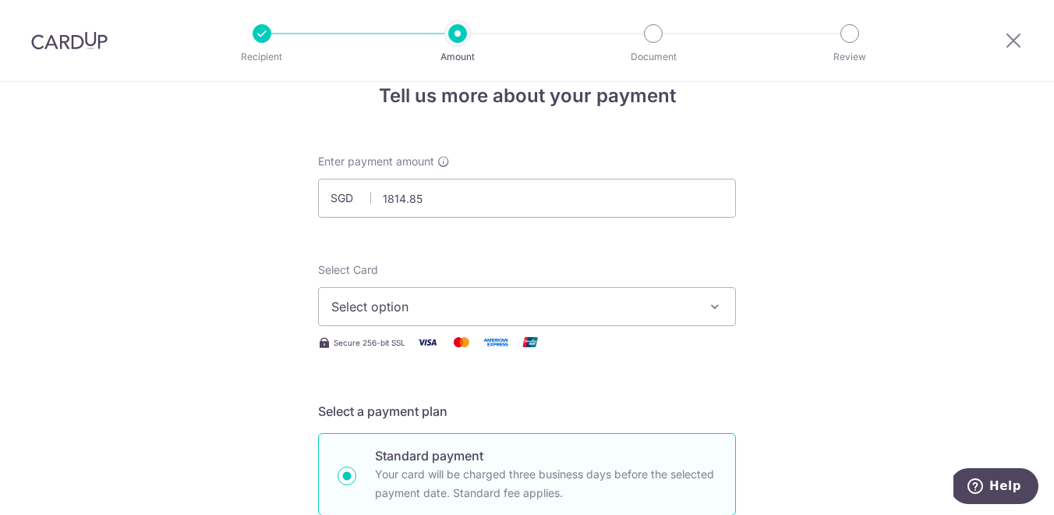
type input "1,814.85"
click at [449, 314] on span "Select option" at bounding box center [512, 306] width 363 height 19
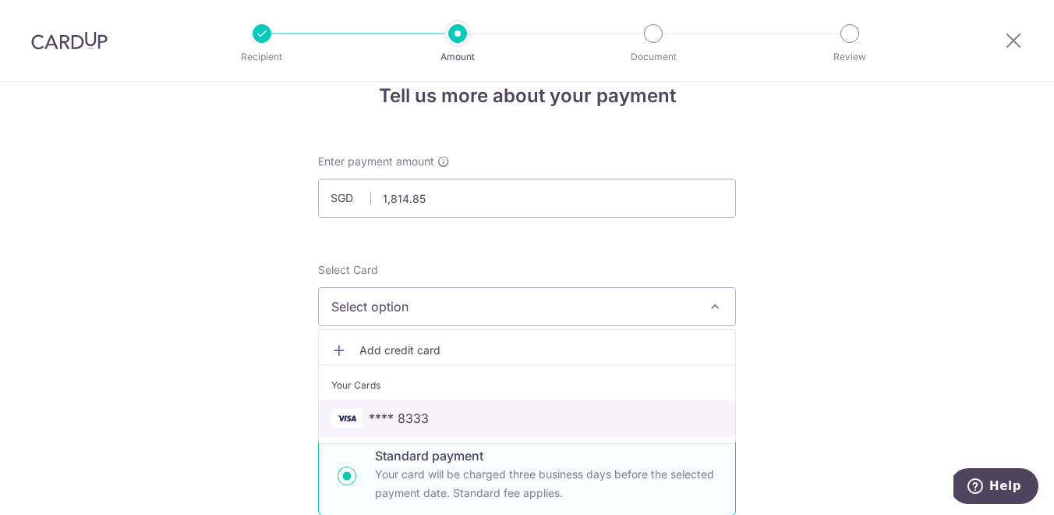
click at [417, 412] on span "**** 8333" at bounding box center [399, 418] width 60 height 19
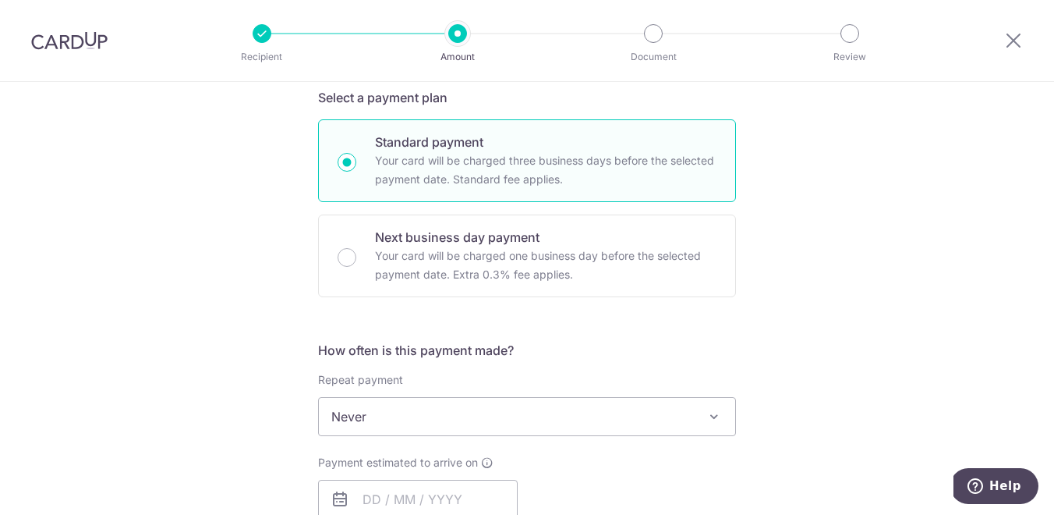
scroll to position [354, 0]
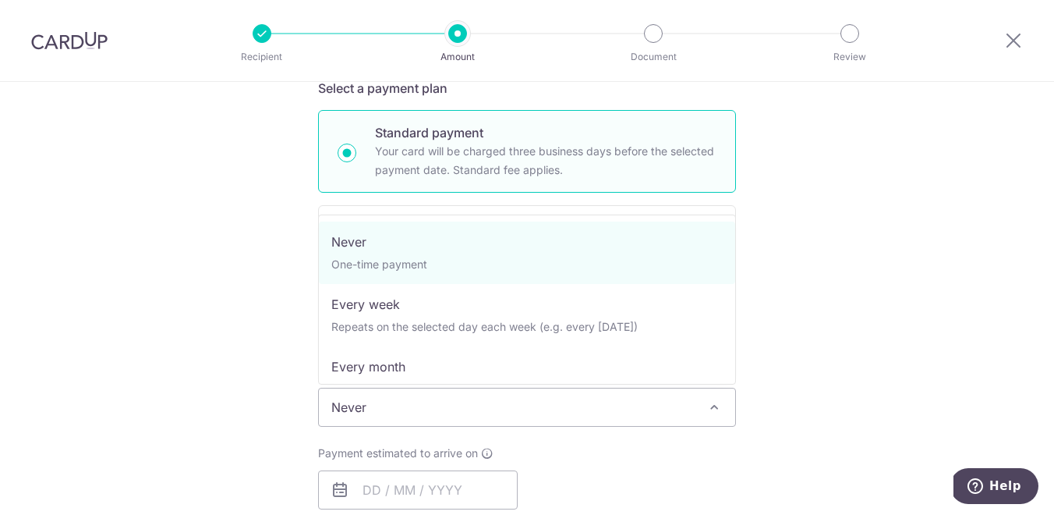
click at [529, 403] on span "Never" at bounding box center [527, 406] width 416 height 37
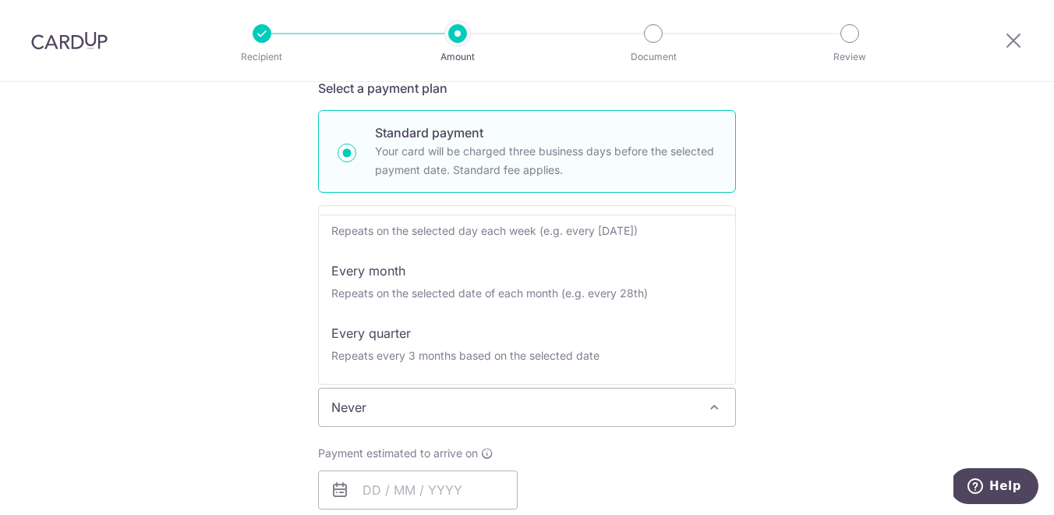
scroll to position [121, 0]
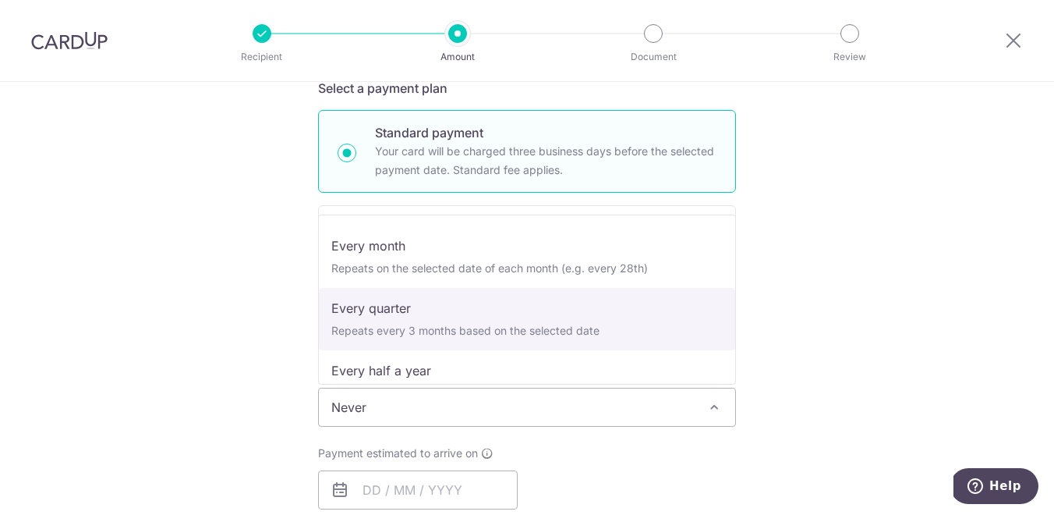
select select "4"
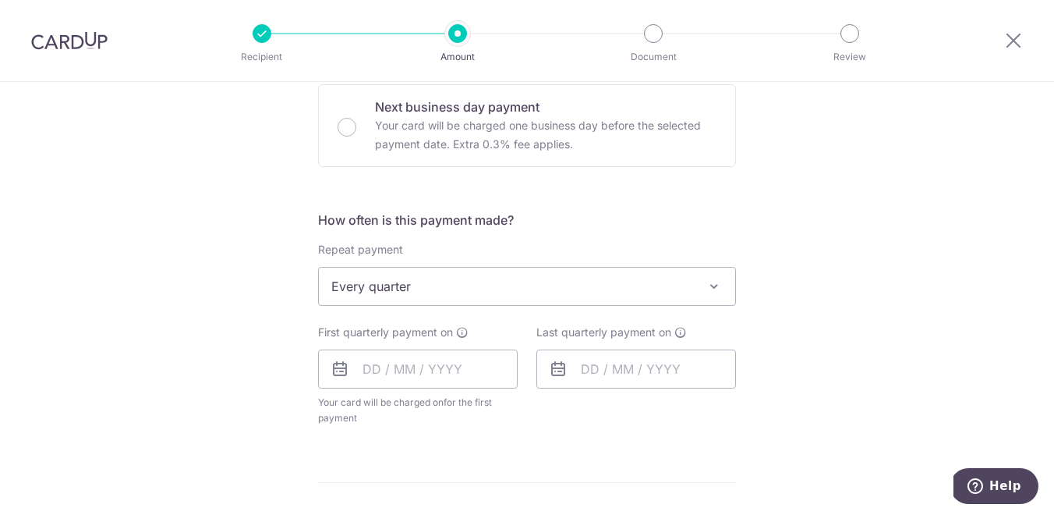
scroll to position [476, 0]
click at [445, 383] on input "text" at bounding box center [418, 367] width 200 height 39
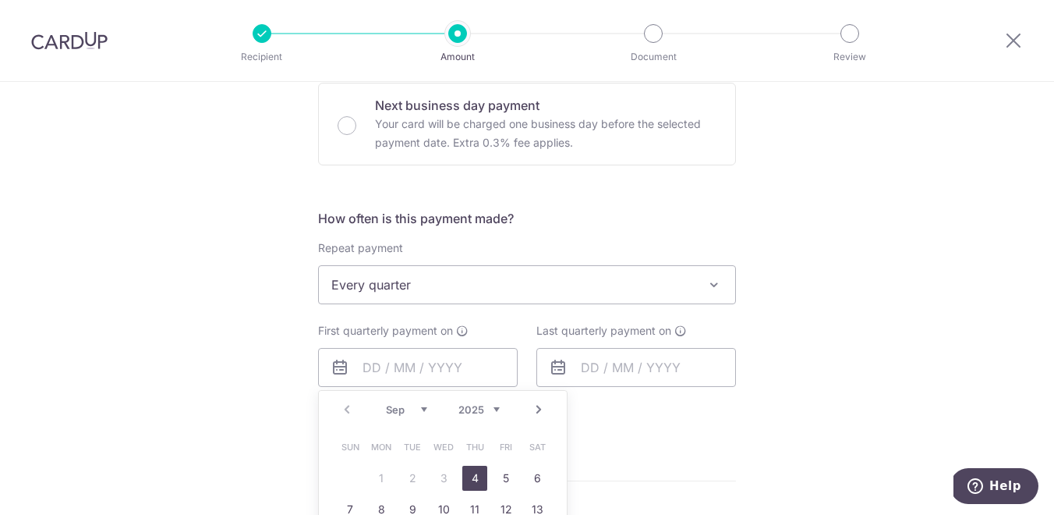
click at [497, 409] on select "2025 2026 2027 2028 2029 2030 2031 2032 2033 2034 2035" at bounding box center [479, 409] width 41 height 12
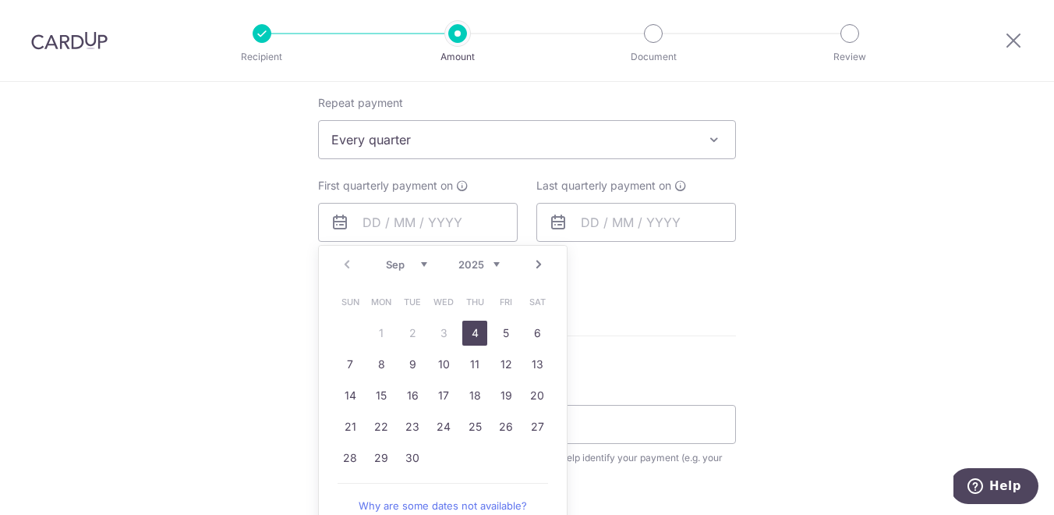
scroll to position [630, 0]
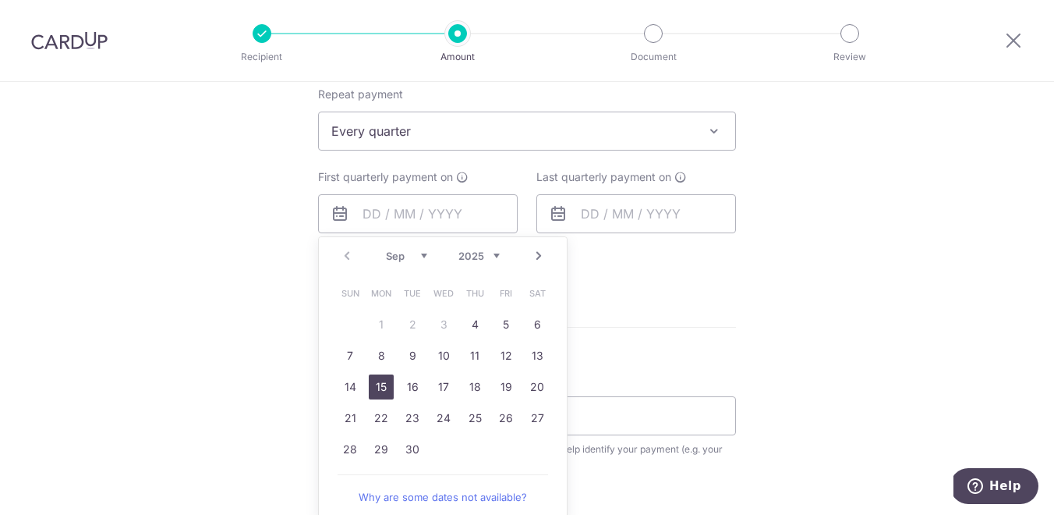
click at [374, 388] on link "15" at bounding box center [381, 386] width 25 height 25
type input "15/09/2025"
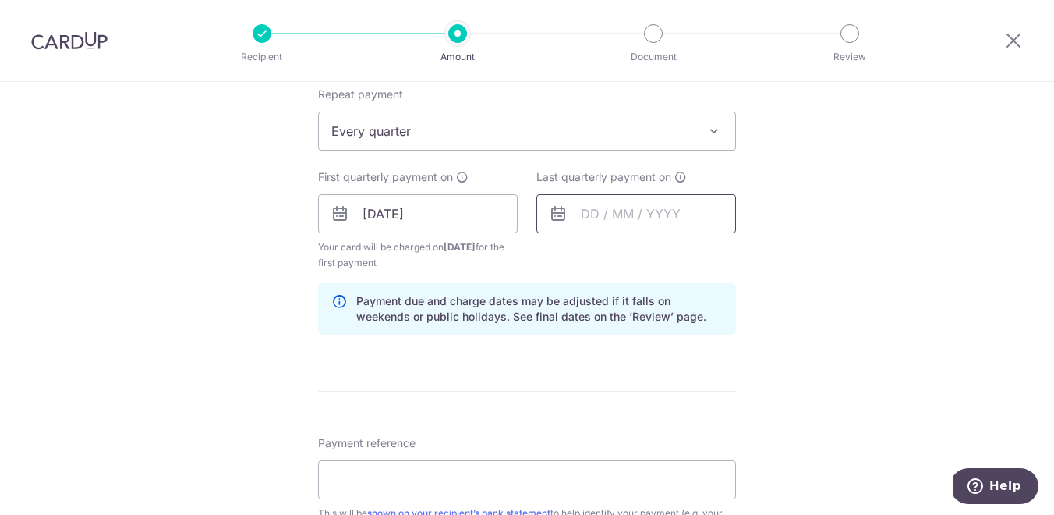
click at [591, 220] on input "text" at bounding box center [636, 213] width 200 height 39
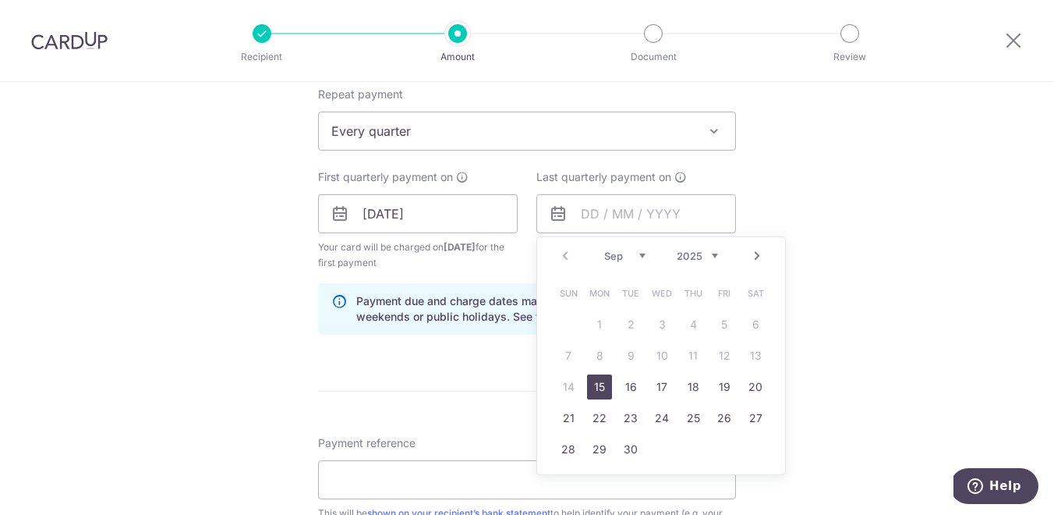
click at [685, 255] on select "2025 2026 2027 2028 2029 2030 2031 2032 2033 2034 2035" at bounding box center [697, 256] width 41 height 12
click at [632, 254] on select "Jan Feb Mar Apr May Jun Jul Aug Sep Oct Nov Dec" at bounding box center [624, 256] width 41 height 12
click at [631, 388] on link "15" at bounding box center [630, 386] width 25 height 25
type input "15/06/2027"
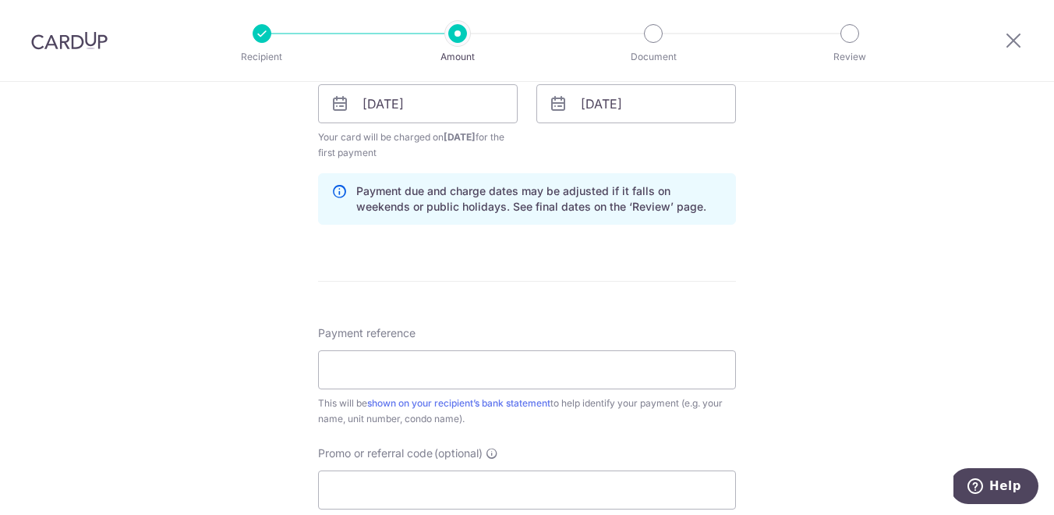
scroll to position [741, 0]
click at [581, 373] on input "Payment reference" at bounding box center [527, 368] width 418 height 39
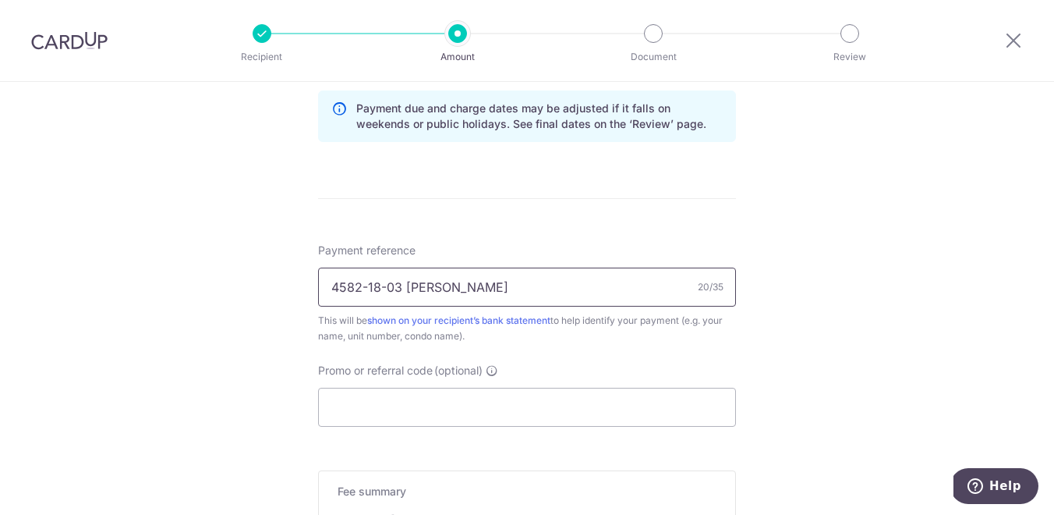
scroll to position [831, 0]
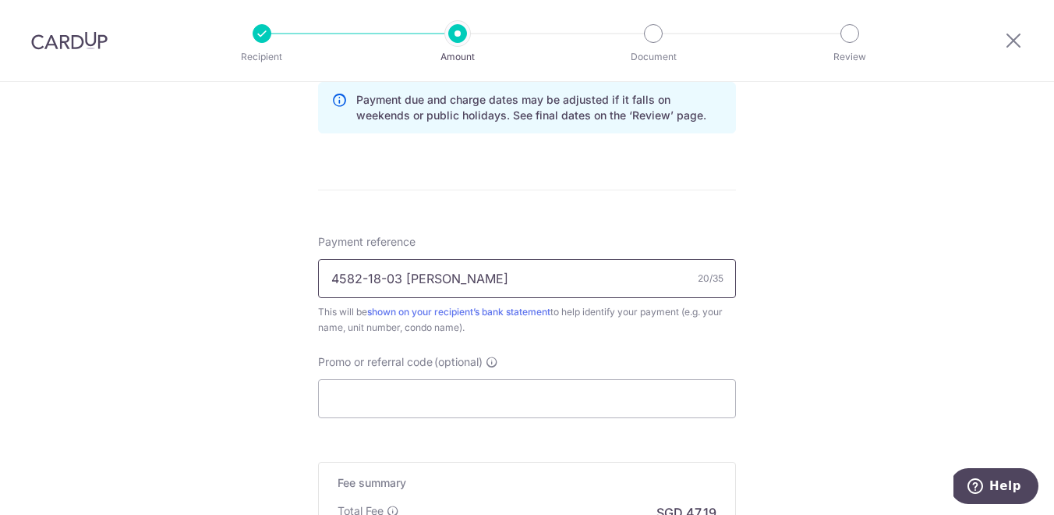
type input "4582-18-03 LI DONGYU"
click at [466, 392] on input "Promo or referral code (optional)" at bounding box center [527, 398] width 418 height 39
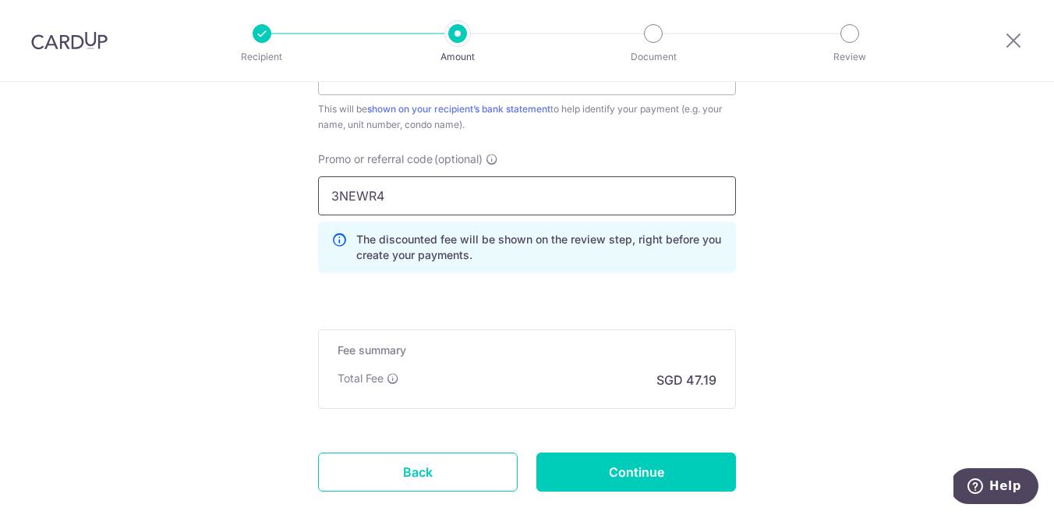
scroll to position [1035, 0]
type input "3NEWR4"
click at [511, 354] on h5 "Fee summary" at bounding box center [527, 350] width 379 height 16
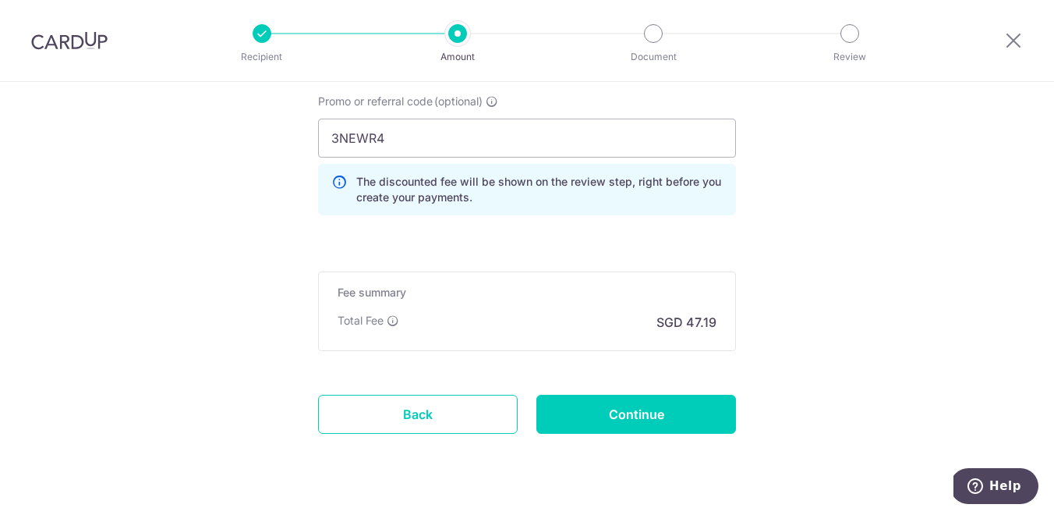
scroll to position [1113, 0]
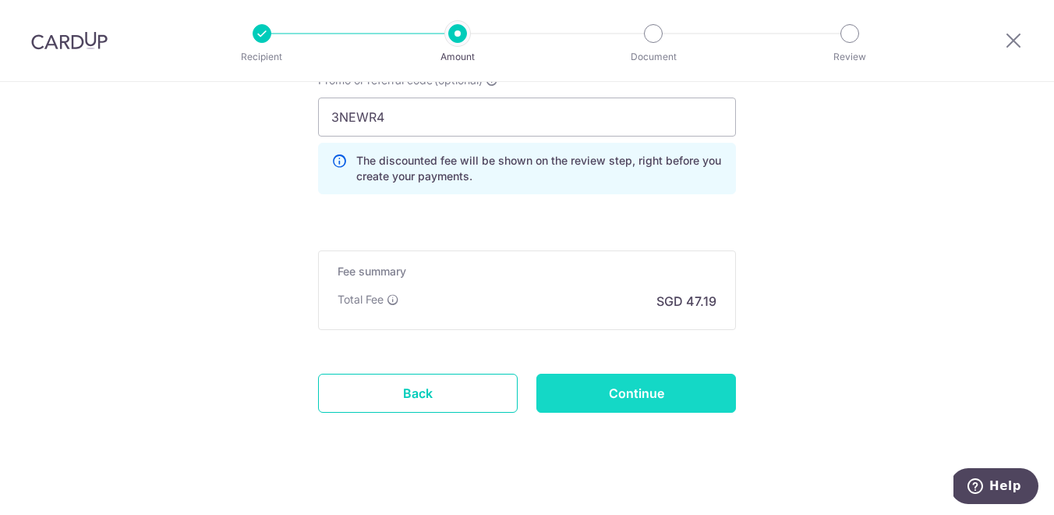
click at [649, 391] on input "Continue" at bounding box center [636, 393] width 200 height 39
type input "Create Schedule"
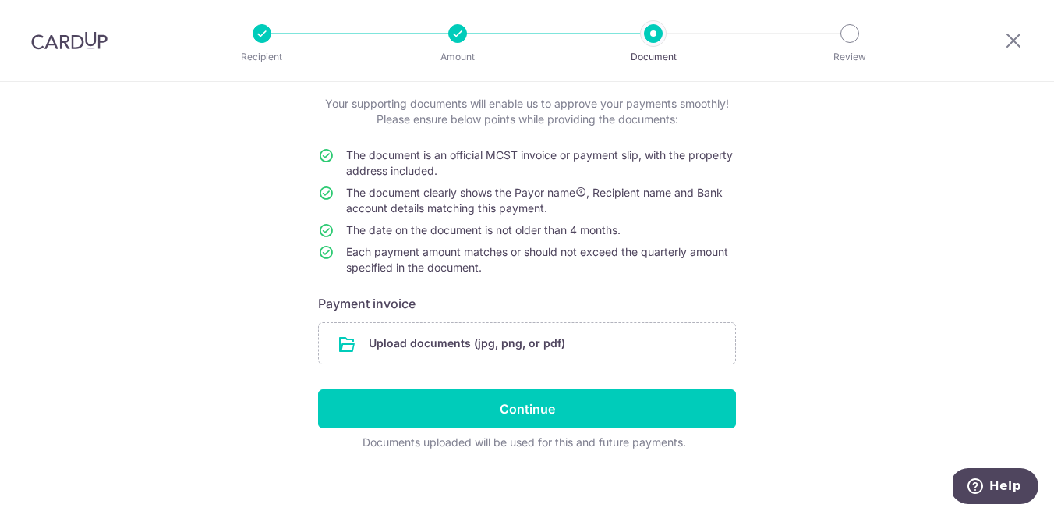
scroll to position [97, 0]
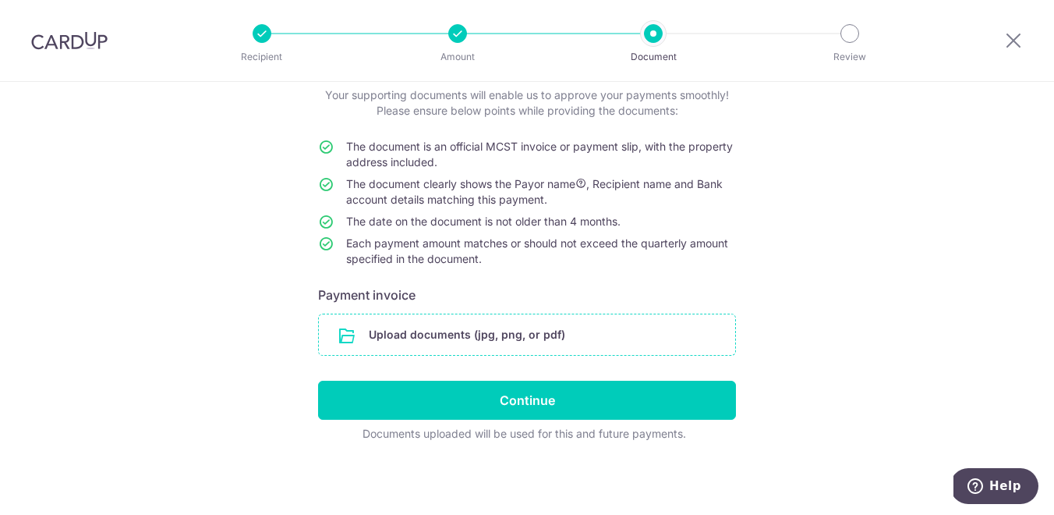
click at [537, 338] on input "file" at bounding box center [527, 334] width 416 height 41
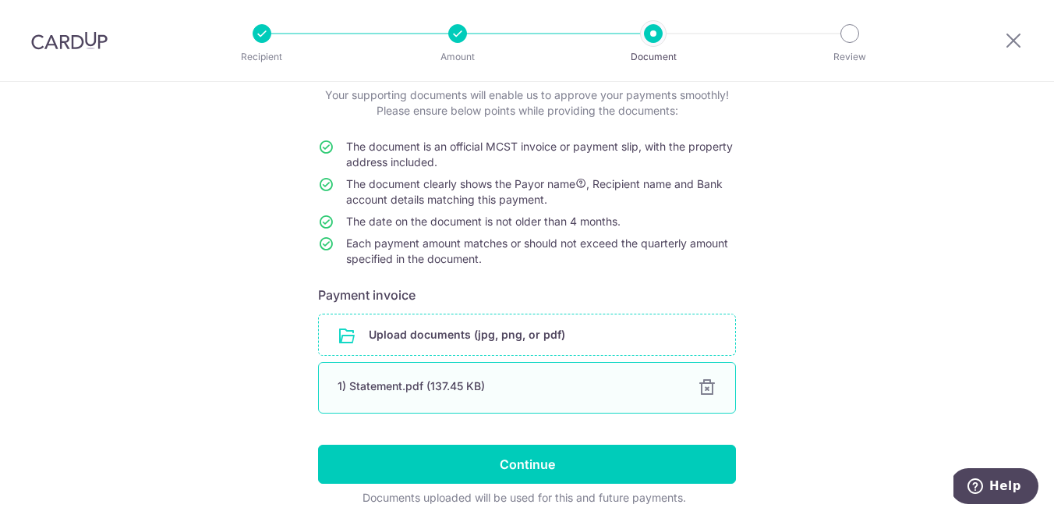
click at [414, 394] on div "1) Statement.pdf (137.45 KB) 100%" at bounding box center [527, 387] width 418 height 51
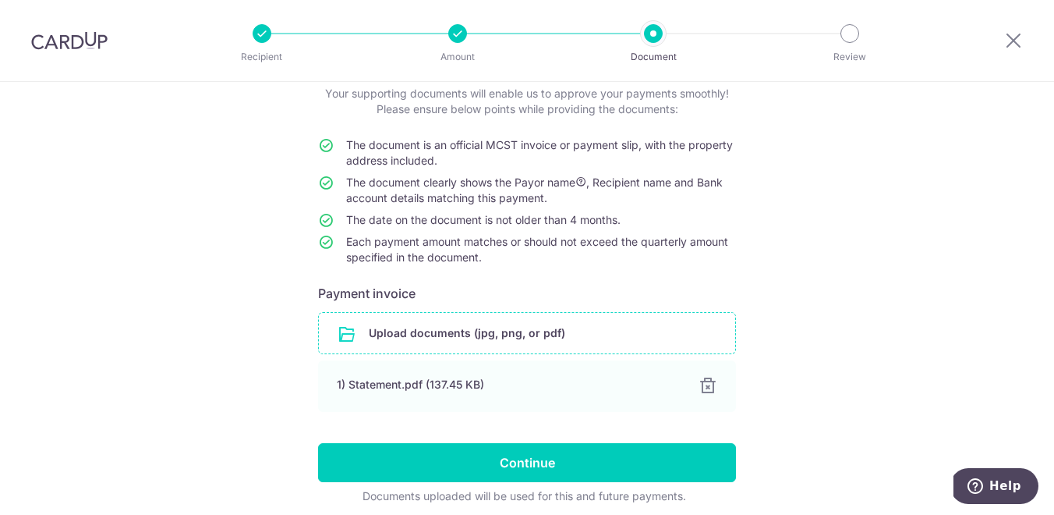
scroll to position [136, 0]
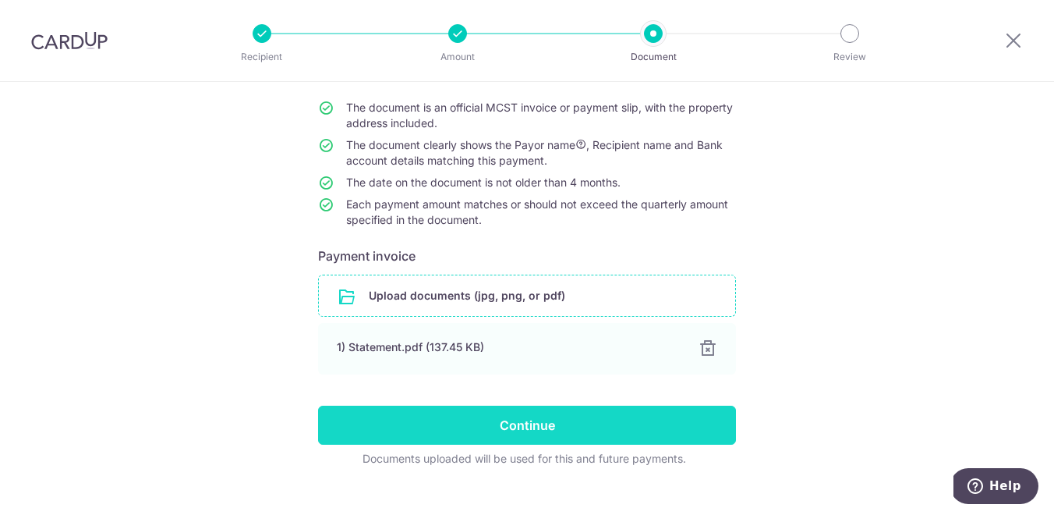
click at [516, 424] on input "Continue" at bounding box center [527, 424] width 418 height 39
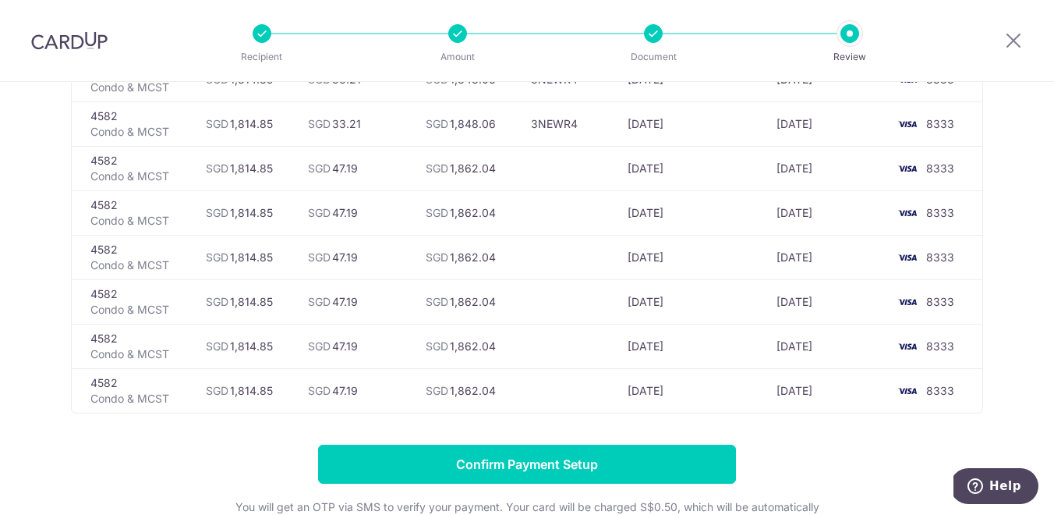
scroll to position [186, 0]
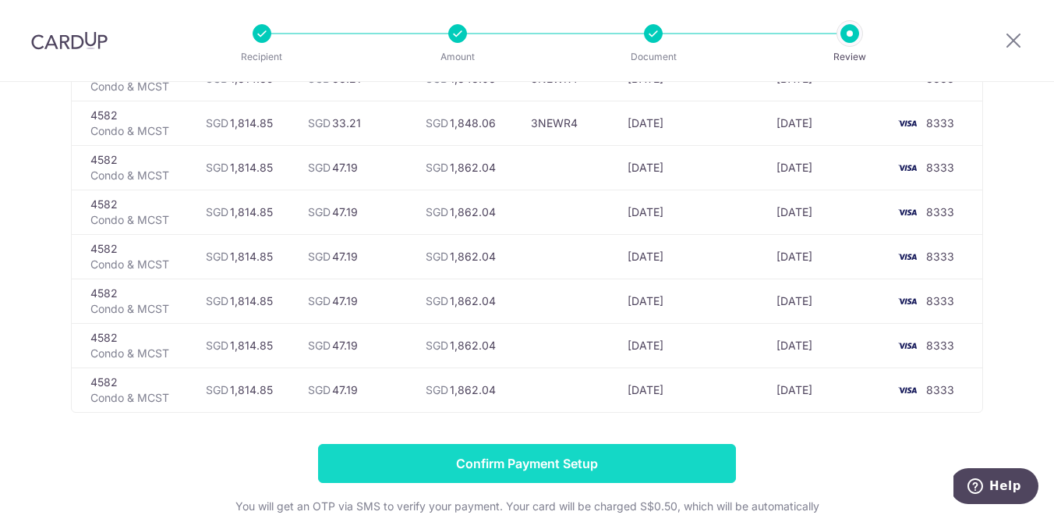
click at [488, 462] on input "Confirm Payment Setup" at bounding box center [527, 463] width 418 height 39
